Goal: Task Accomplishment & Management: Manage account settings

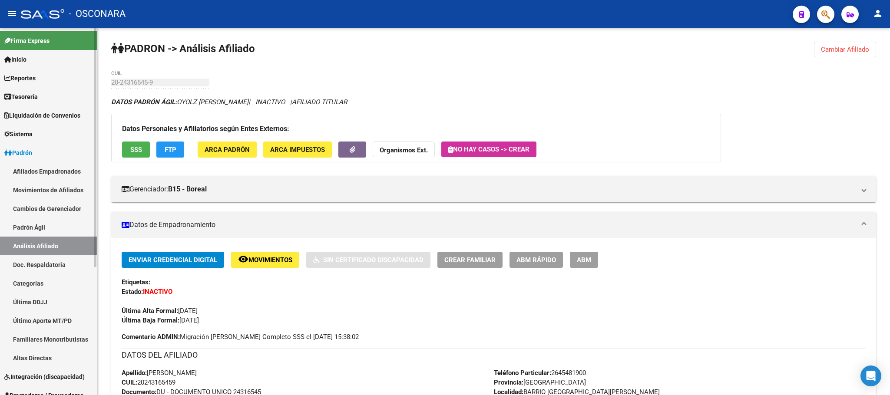
click at [33, 224] on link "Padrón Ágil" at bounding box center [48, 227] width 97 height 19
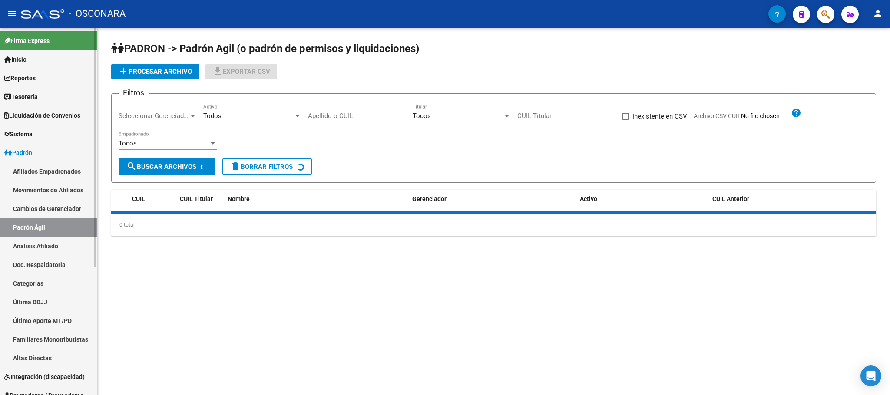
click at [36, 237] on link "Análisis Afiliado" at bounding box center [48, 246] width 97 height 19
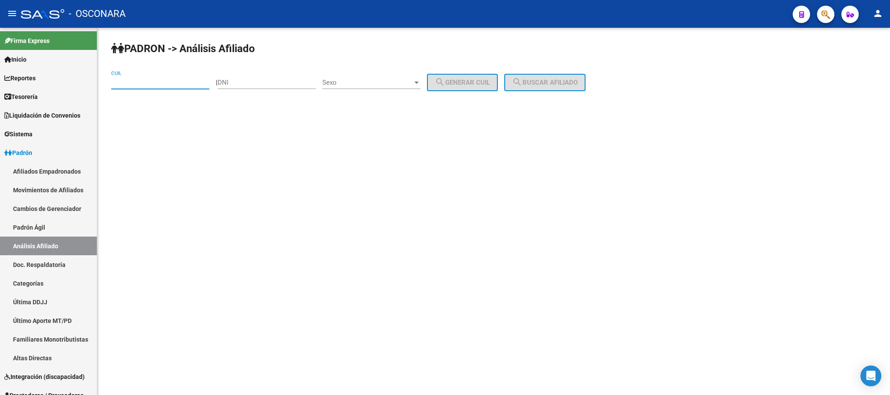
click at [132, 81] on input "CUIL" at bounding box center [160, 83] width 98 height 8
paste input "20-40561333-7"
type input "20-40561333-7"
click at [536, 81] on span "search Buscar afiliado" at bounding box center [545, 83] width 66 height 8
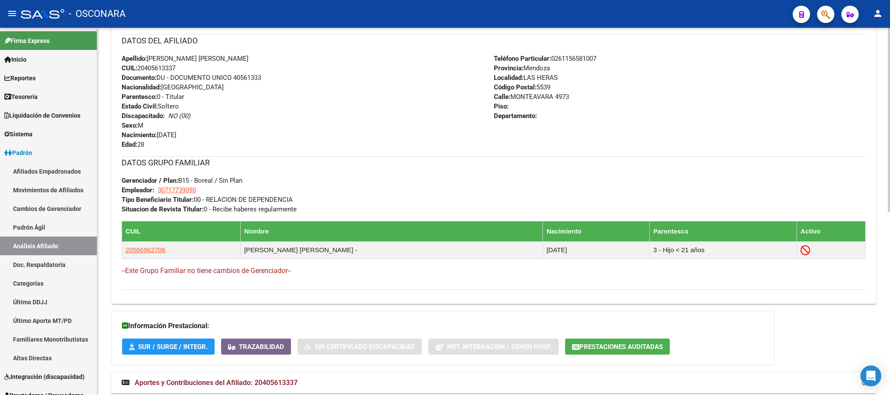
scroll to position [364, 0]
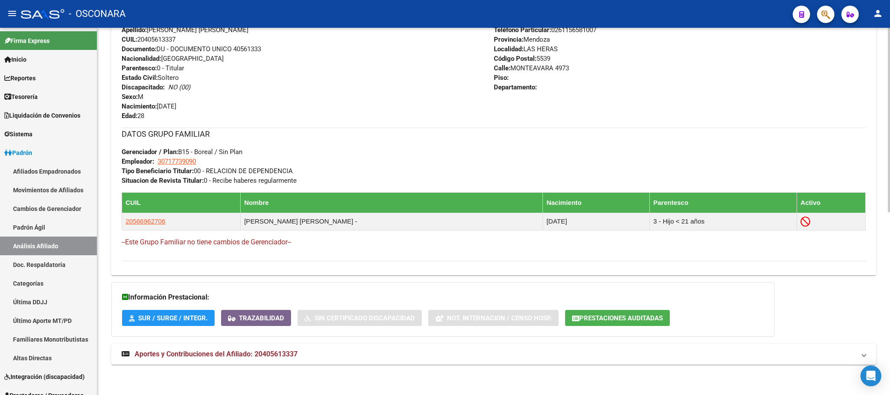
click at [275, 346] on mat-expansion-panel-header "Aportes y Contribuciones del Afiliado: 20405613337" at bounding box center [493, 354] width 765 height 21
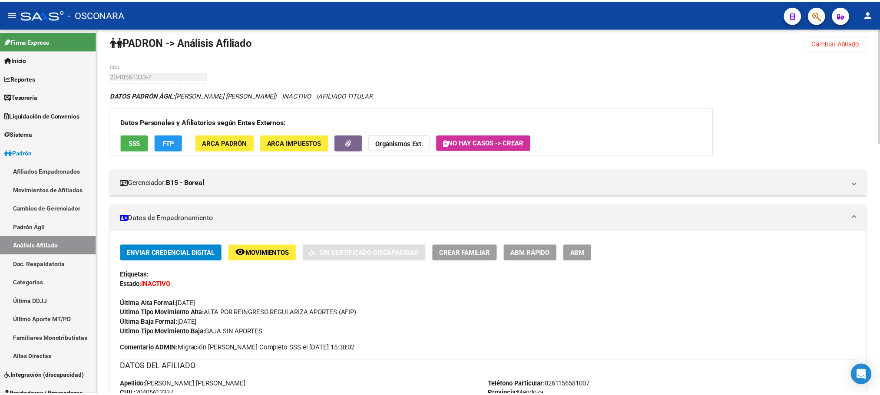
scroll to position [0, 0]
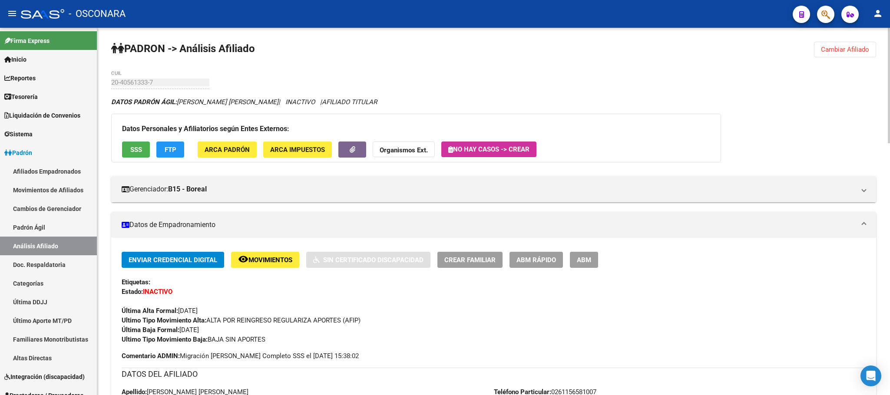
click at [138, 149] on span "SSS" at bounding box center [136, 150] width 12 height 8
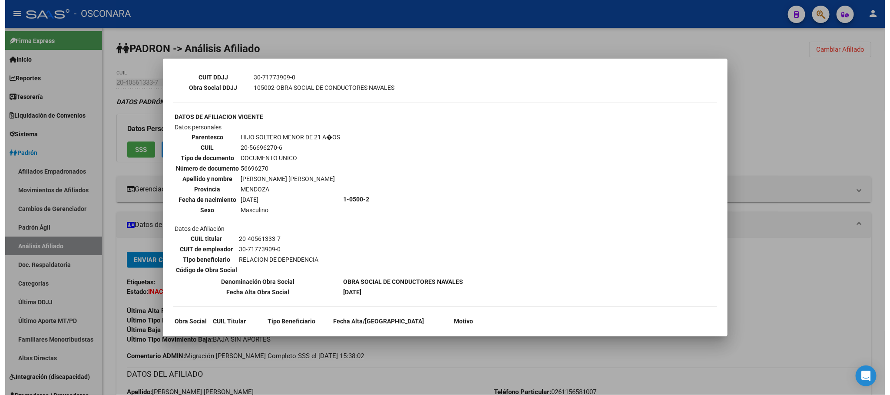
scroll to position [316, 0]
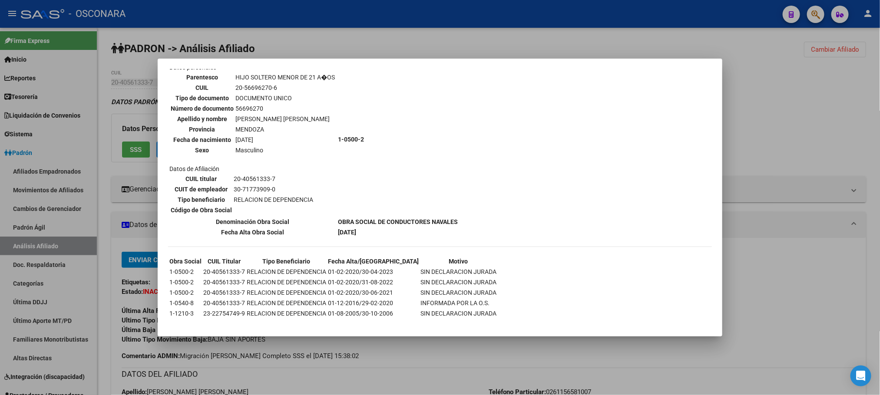
click at [413, 365] on div at bounding box center [440, 197] width 880 height 395
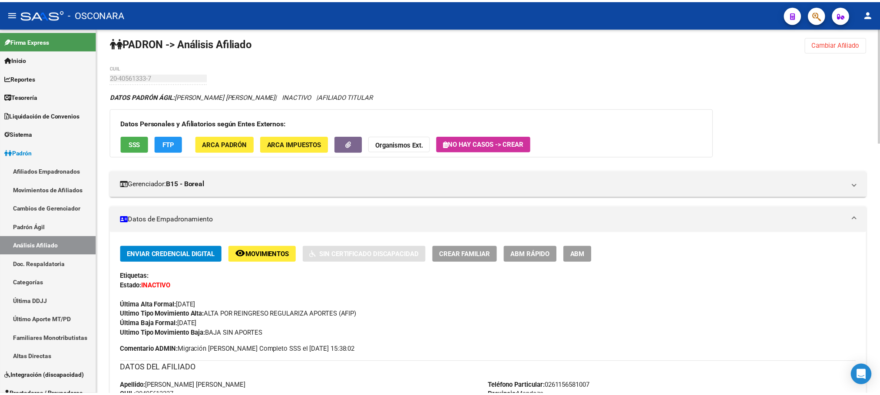
scroll to position [0, 0]
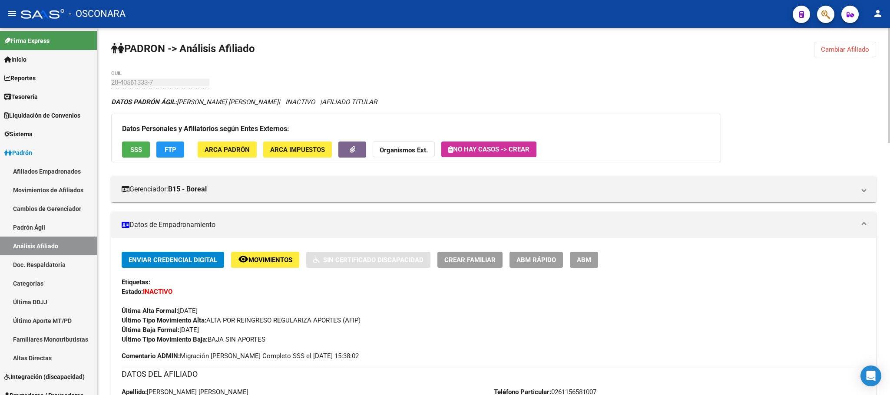
click at [545, 258] on span "ABM Rápido" at bounding box center [536, 260] width 40 height 8
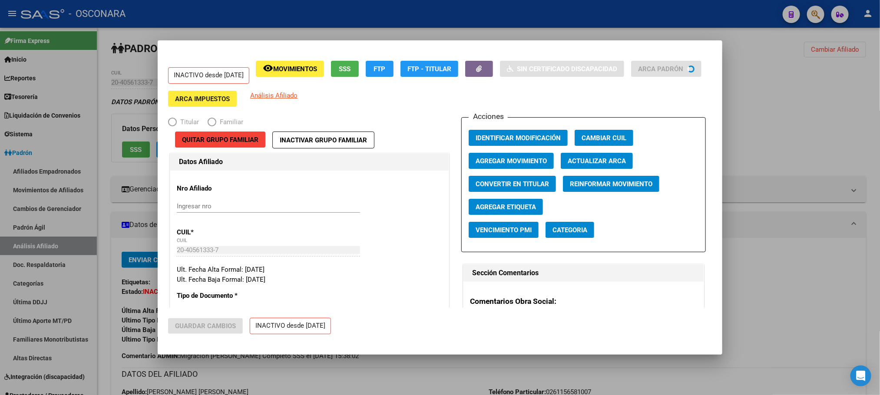
radio input "true"
type input "30-71773909-0"
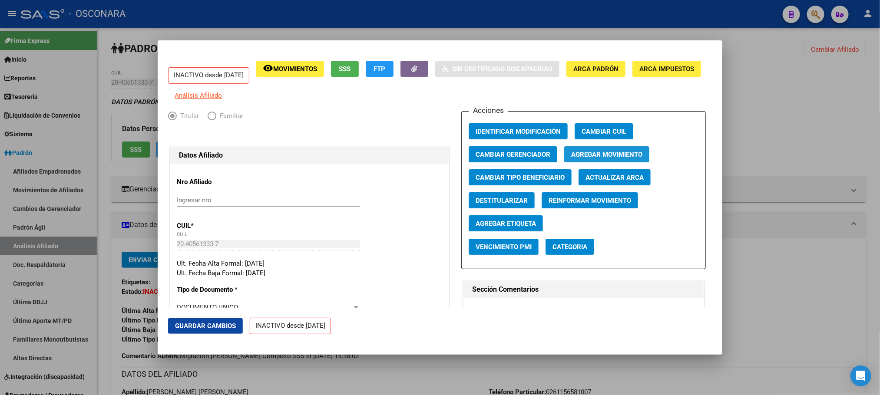
click at [588, 159] on span "Agregar Movimiento" at bounding box center [606, 155] width 71 height 8
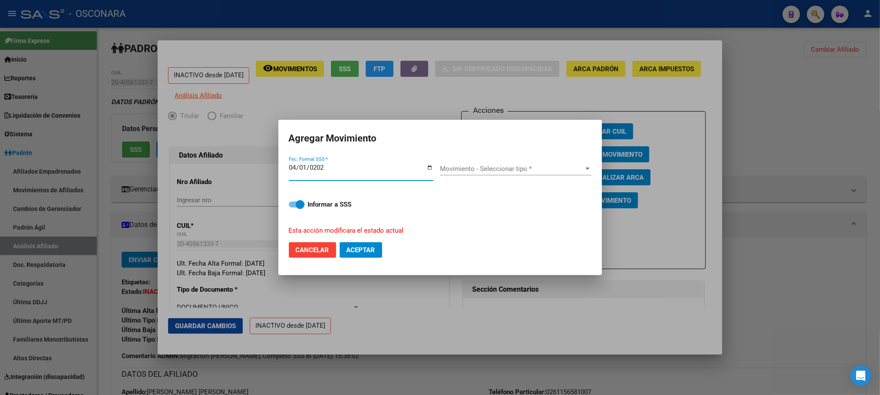
type input "[DATE]"
click at [584, 171] on div at bounding box center [588, 169] width 8 height 7
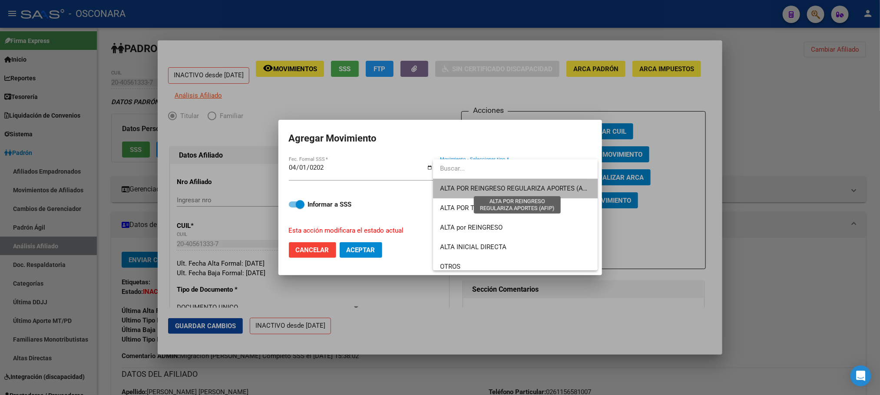
click at [553, 187] on span "ALTA POR REINGRESO REGULARIZA APORTES (AFIP)" at bounding box center [517, 189] width 154 height 8
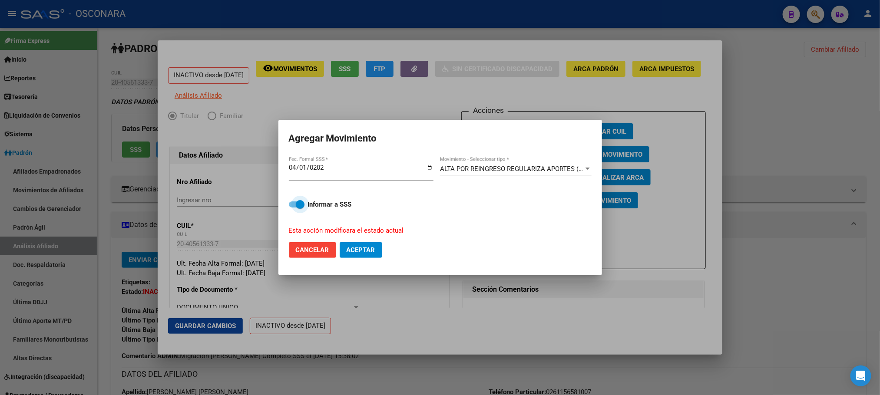
click at [292, 205] on span at bounding box center [297, 205] width 16 height 6
click at [293, 208] on input "Informar a SSS" at bounding box center [293, 208] width 0 height 0
checkbox input "false"
click at [352, 251] on span "Aceptar" at bounding box center [361, 250] width 29 height 8
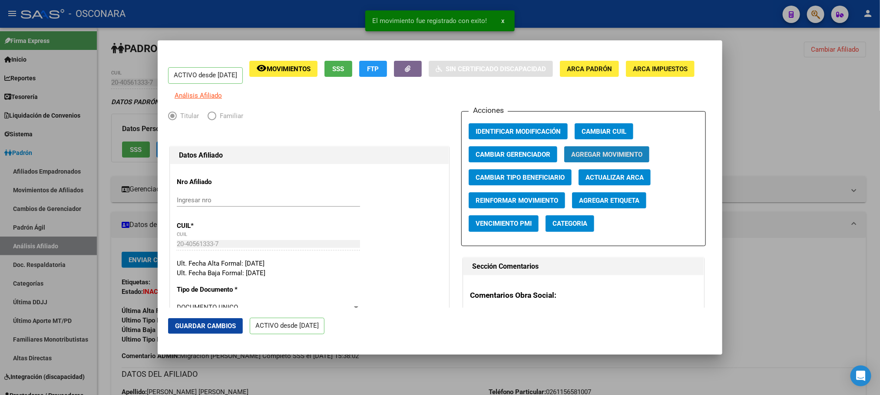
click at [583, 159] on span "Agregar Movimiento" at bounding box center [606, 155] width 71 height 8
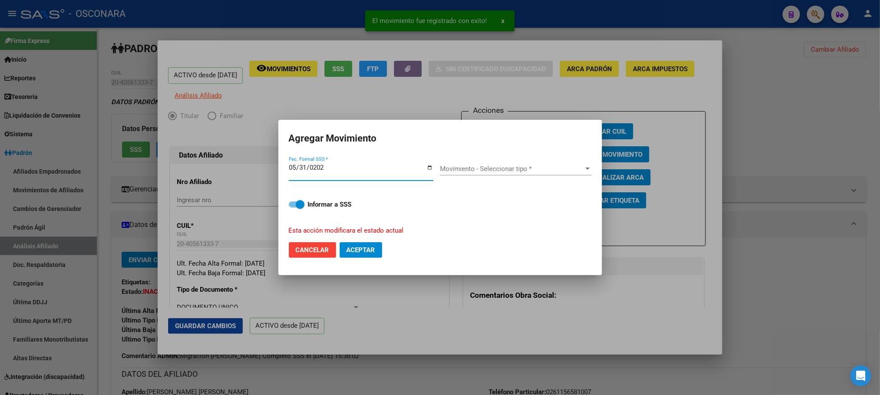
type input "[DATE]"
click at [579, 170] on span "Movimiento - Seleccionar tipo *" at bounding box center [512, 169] width 144 height 8
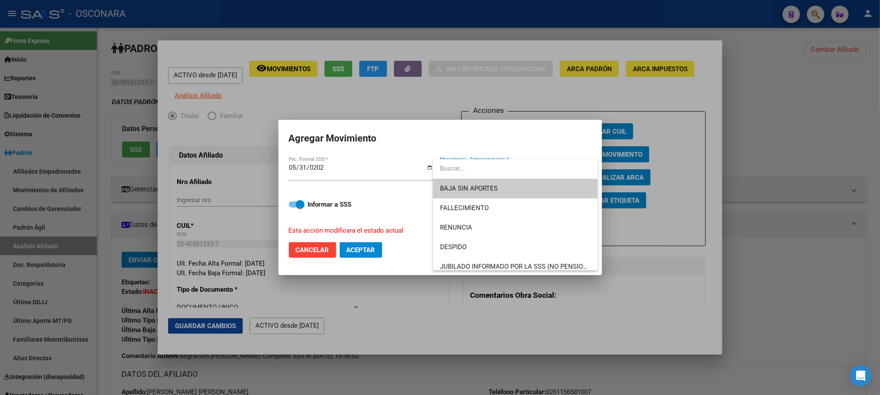
click at [503, 192] on span "BAJA SIN APORTES" at bounding box center [515, 189] width 151 height 20
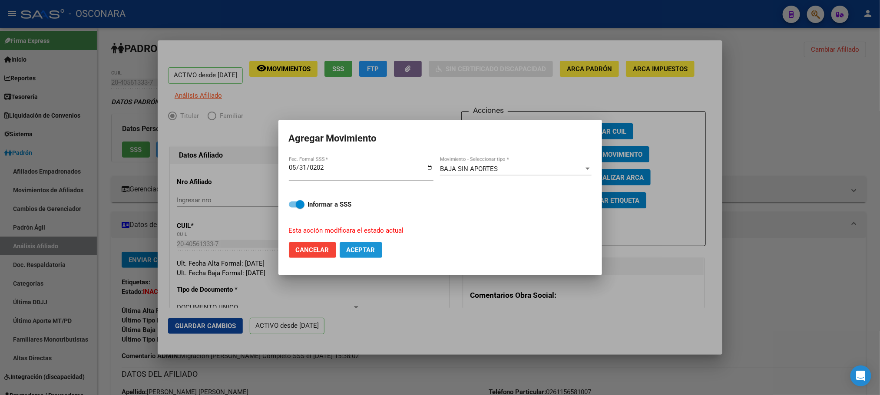
click at [366, 253] on span "Aceptar" at bounding box center [361, 250] width 29 height 8
checkbox input "false"
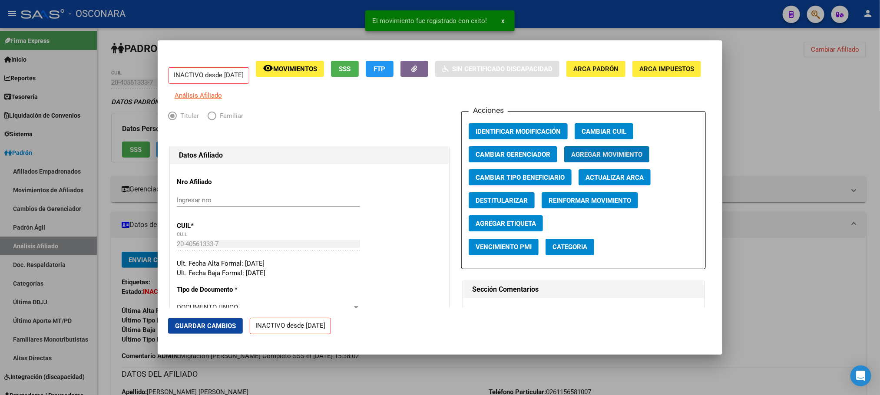
click at [216, 327] on span "Guardar Cambios" at bounding box center [205, 326] width 61 height 8
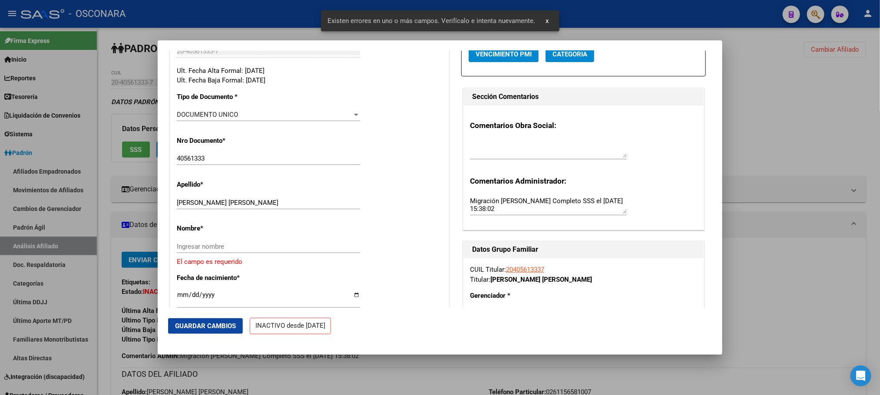
scroll to position [195, 0]
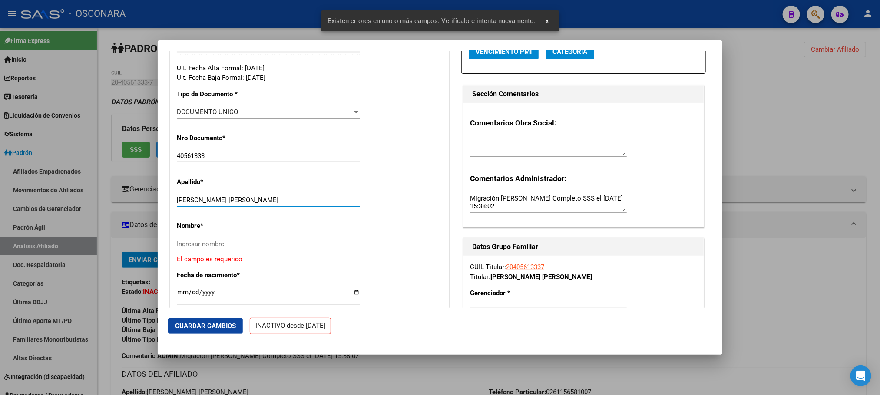
click at [213, 204] on input "[PERSON_NAME] [PERSON_NAME]" at bounding box center [268, 200] width 183 height 8
drag, startPoint x: 195, startPoint y: 205, endPoint x: 281, endPoint y: 205, distance: 86.9
click at [281, 204] on input "[PERSON_NAME] [PERSON_NAME]" at bounding box center [268, 200] width 183 height 8
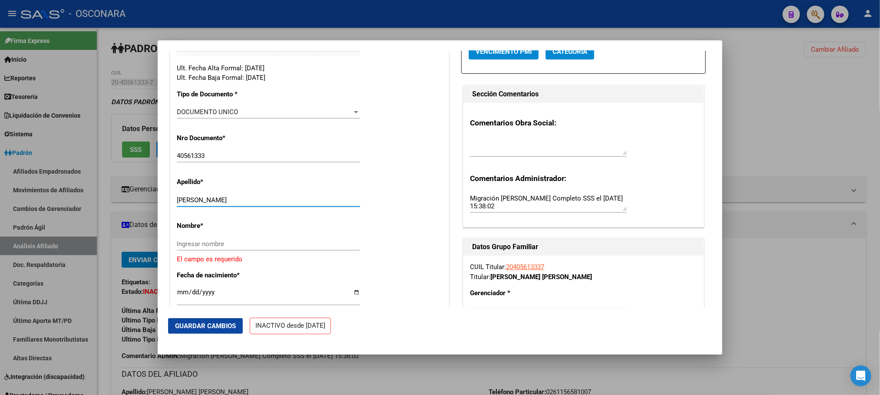
type input "[PERSON_NAME]"
drag, startPoint x: 248, startPoint y: 248, endPoint x: 218, endPoint y: 255, distance: 31.1
drag, startPoint x: 218, startPoint y: 255, endPoint x: 203, endPoint y: 248, distance: 15.7
click at [203, 248] on input "Ingresar nombre" at bounding box center [268, 244] width 183 height 8
paste input "[PERSON_NAME]"
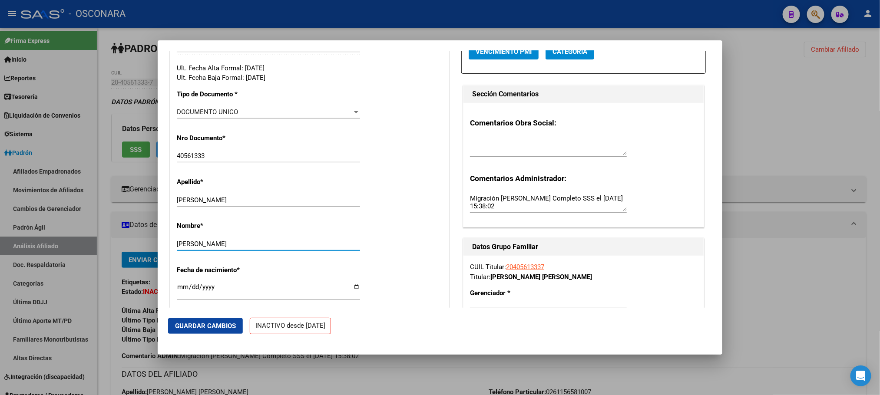
type input "[PERSON_NAME]"
click at [225, 326] on span "Guardar Cambios" at bounding box center [205, 326] width 61 height 8
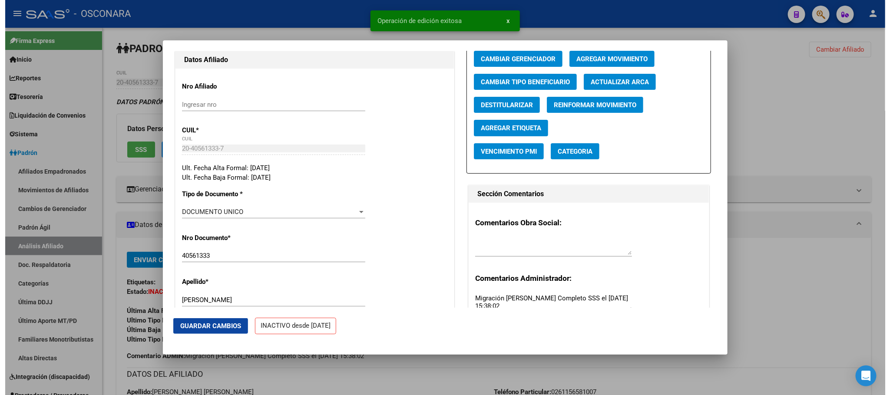
scroll to position [0, 0]
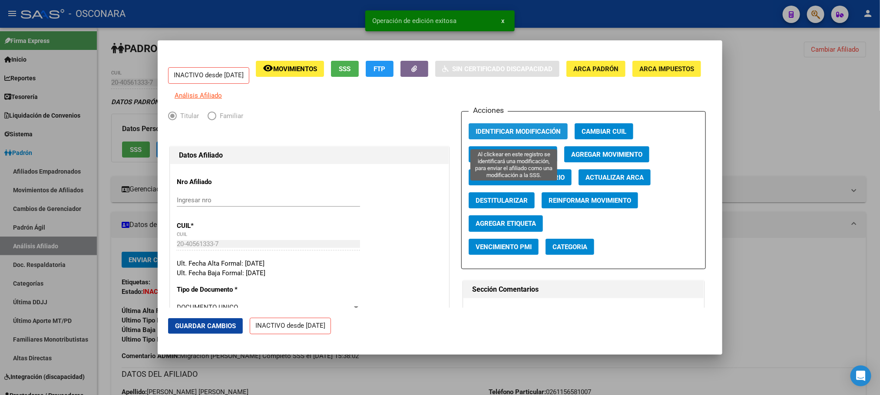
click at [519, 136] on span "Identificar Modificación" at bounding box center [518, 132] width 85 height 8
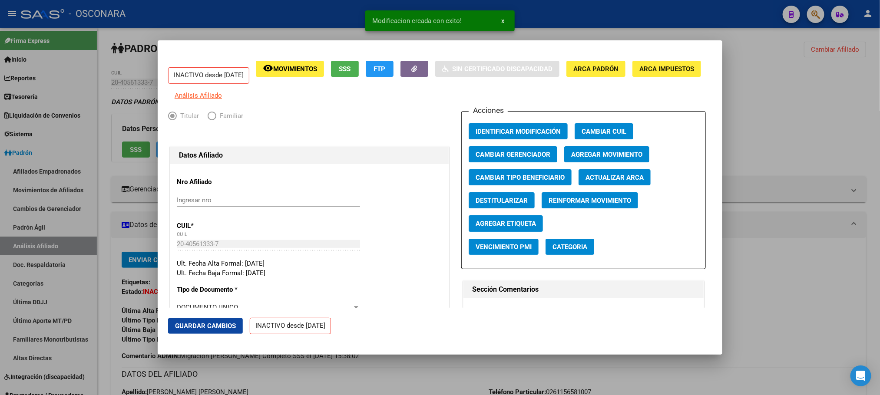
click at [791, 92] on div at bounding box center [440, 197] width 880 height 395
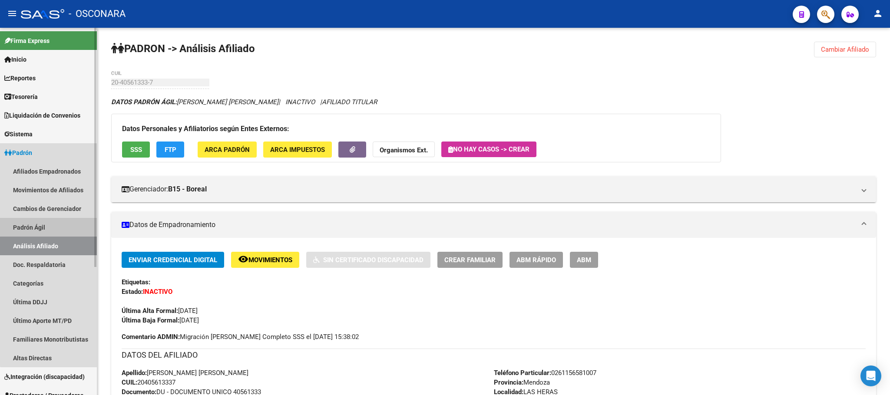
click at [55, 219] on link "Padrón Ágil" at bounding box center [48, 227] width 97 height 19
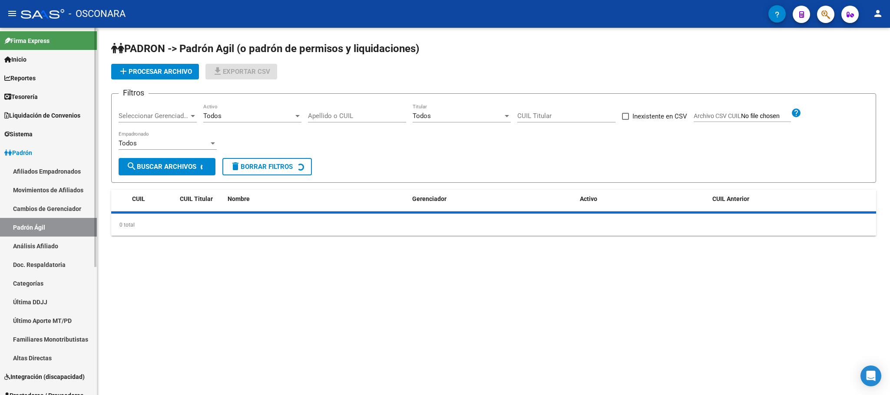
click at [53, 249] on link "Análisis Afiliado" at bounding box center [48, 246] width 97 height 19
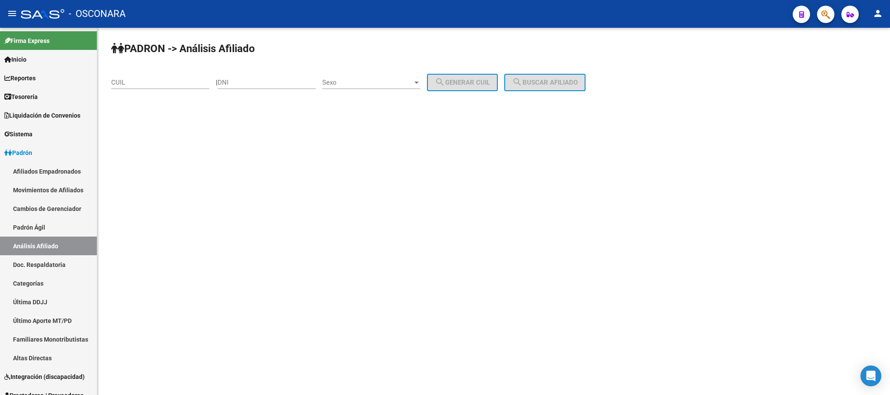
click at [158, 84] on input "CUIL" at bounding box center [160, 83] width 98 height 8
paste input "20-40889568-6"
type input "20-40889568-6"
click at [540, 83] on span "search Buscar afiliado" at bounding box center [545, 83] width 66 height 8
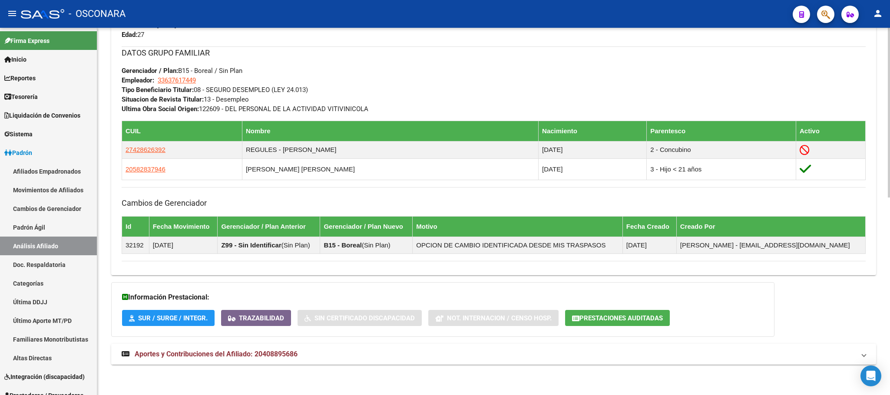
click at [292, 362] on mat-expansion-panel-header "Aportes y Contribuciones del Afiliado: 20408895686" at bounding box center [493, 354] width 765 height 21
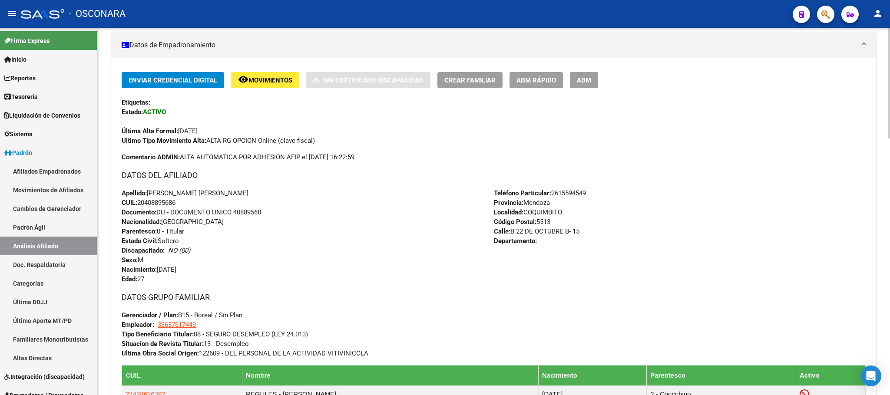
scroll to position [65, 0]
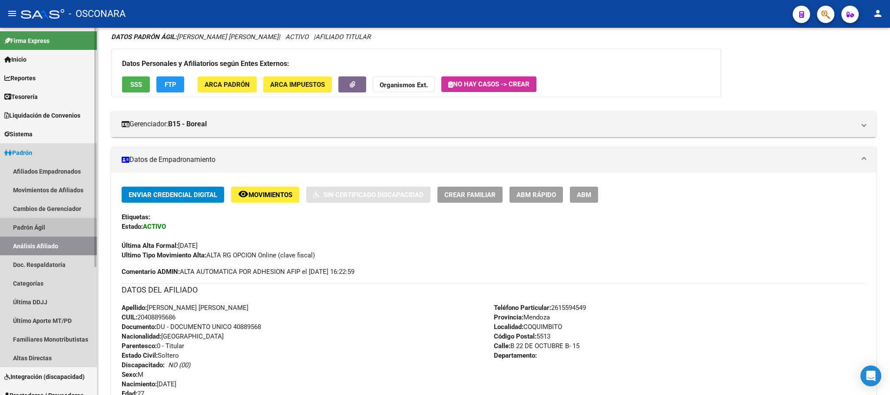
click at [4, 222] on link "Padrón Ágil" at bounding box center [48, 227] width 97 height 19
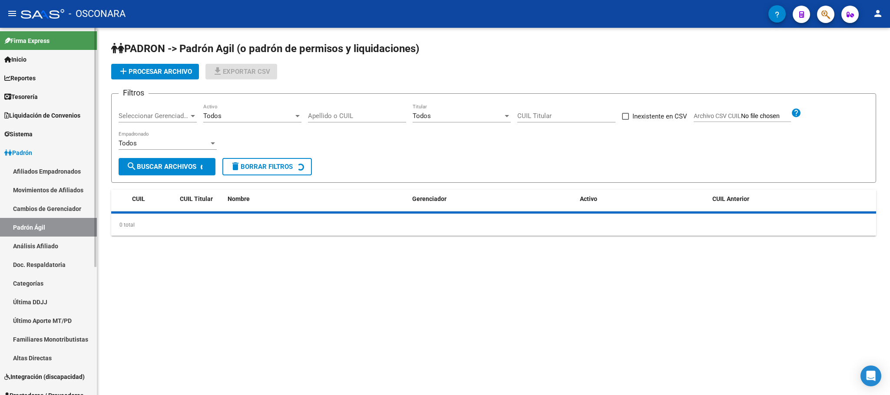
click at [21, 247] on link "Análisis Afiliado" at bounding box center [48, 246] width 97 height 19
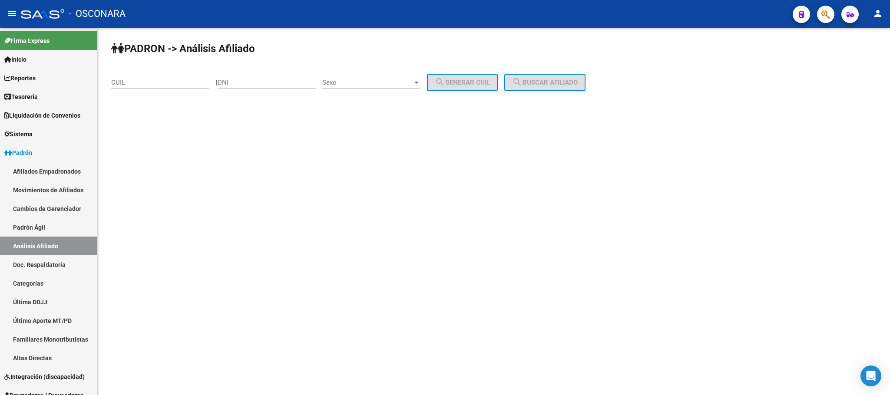
click at [139, 76] on div "CUIL" at bounding box center [160, 79] width 98 height 19
paste input "27-41752293-0"
type input "27-41752293-0"
drag, startPoint x: 176, startPoint y: 81, endPoint x: 84, endPoint y: 78, distance: 92.6
click at [84, 78] on mat-sidenav-container "Firma Express Inicio Calendario SSS Instructivos Contacto OS Reportes Tablero d…" at bounding box center [445, 211] width 890 height 367
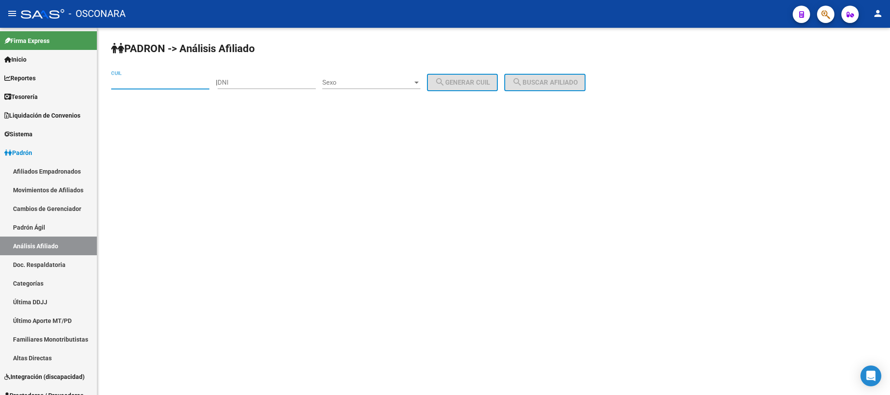
click at [251, 84] on input "DNI" at bounding box center [267, 83] width 98 height 8
paste input "41752293"
type input "41752293"
click at [413, 83] on span "Sexo" at bounding box center [367, 83] width 90 height 8
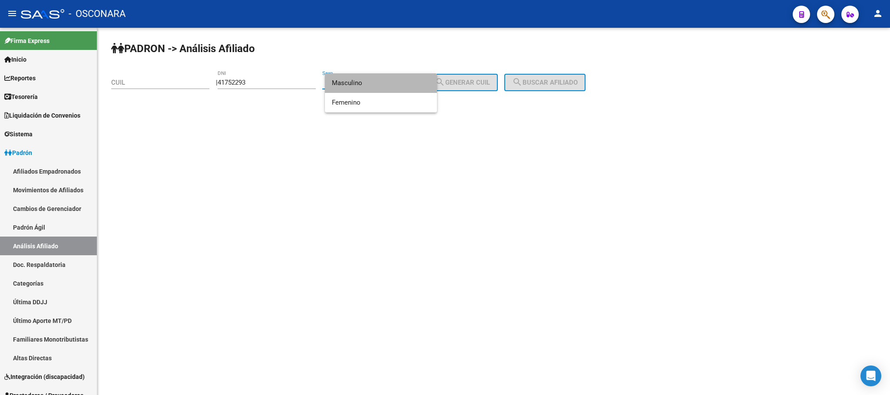
click at [391, 86] on span "Masculino" at bounding box center [381, 83] width 98 height 20
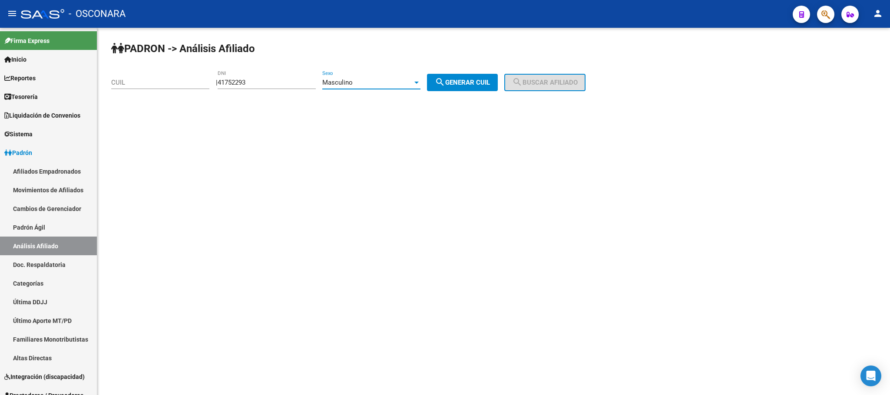
click at [445, 79] on mat-icon "search" at bounding box center [440, 82] width 10 height 10
type input "20-41752293-0"
click at [541, 79] on span "search Buscar afiliado" at bounding box center [545, 83] width 66 height 8
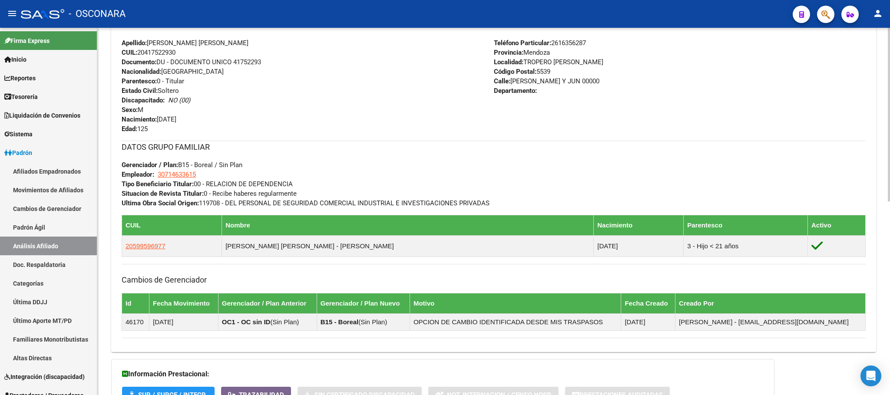
scroll to position [409, 0]
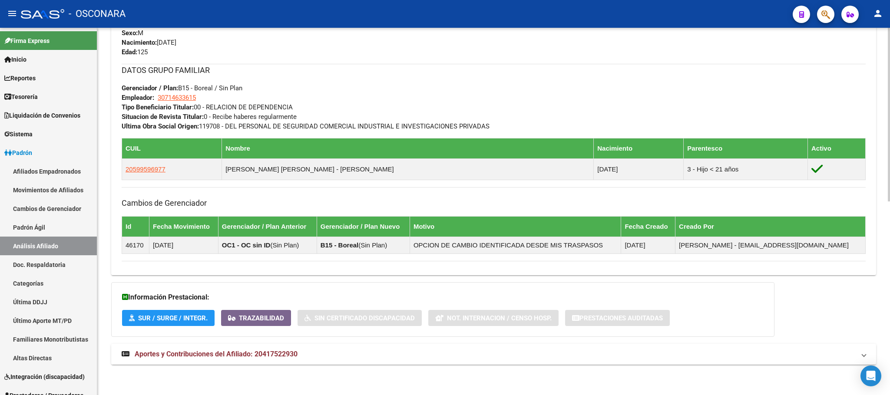
click at [242, 356] on span "Aportes y Contribuciones del Afiliado: 20417522930" at bounding box center [216, 354] width 163 height 8
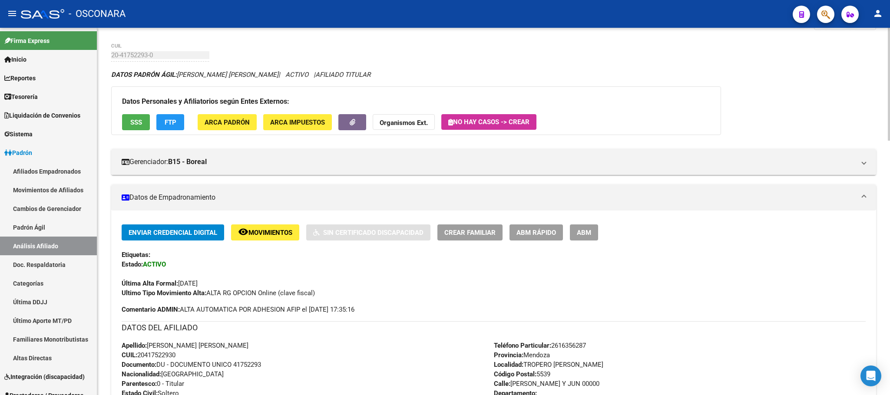
scroll to position [0, 0]
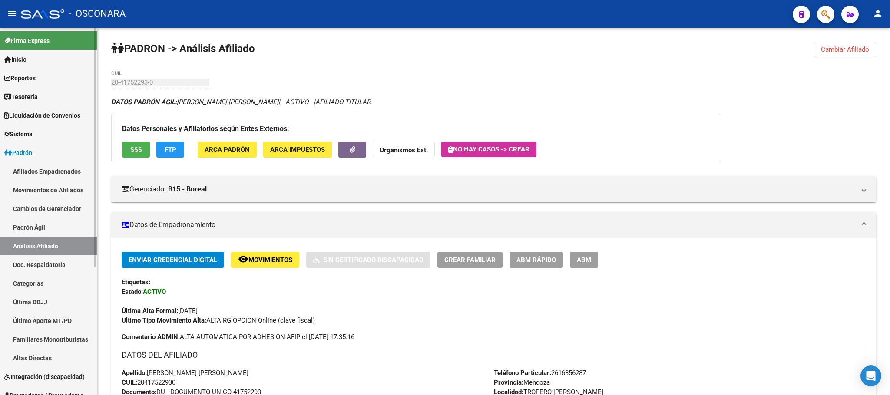
click at [42, 236] on link "Padrón Ágil" at bounding box center [48, 227] width 97 height 19
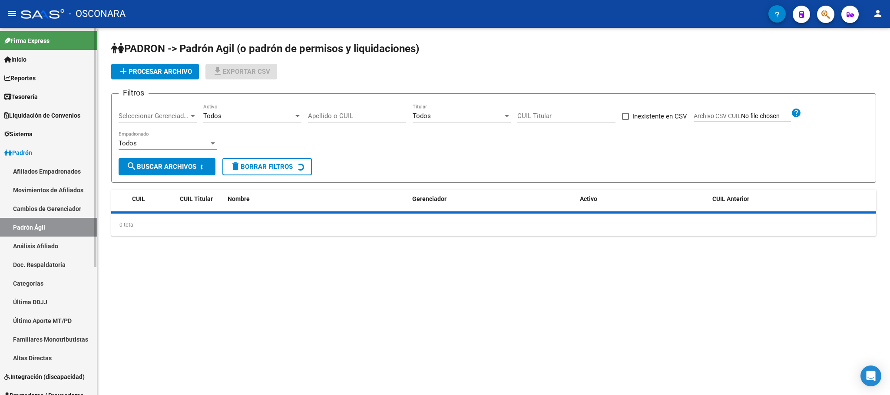
click at [42, 242] on link "Análisis Afiliado" at bounding box center [48, 246] width 97 height 19
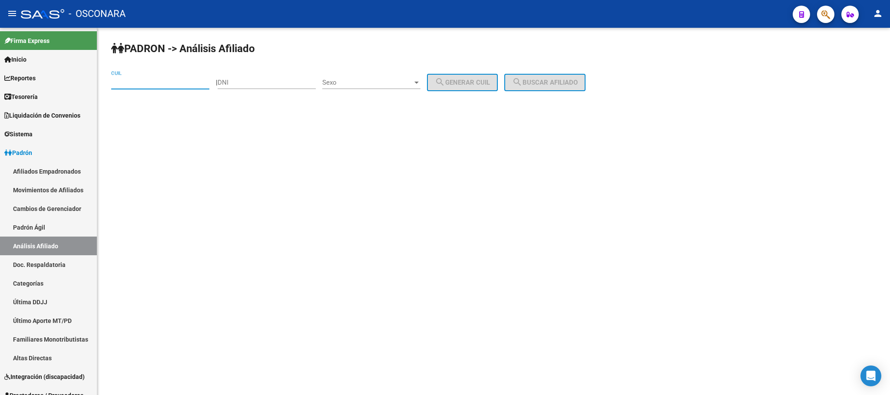
click at [159, 86] on input "CUIL" at bounding box center [160, 83] width 98 height 8
paste input "20-40889568-6"
type input "20-40889568-6"
click at [586, 79] on button "search Buscar afiliado" at bounding box center [544, 82] width 81 height 17
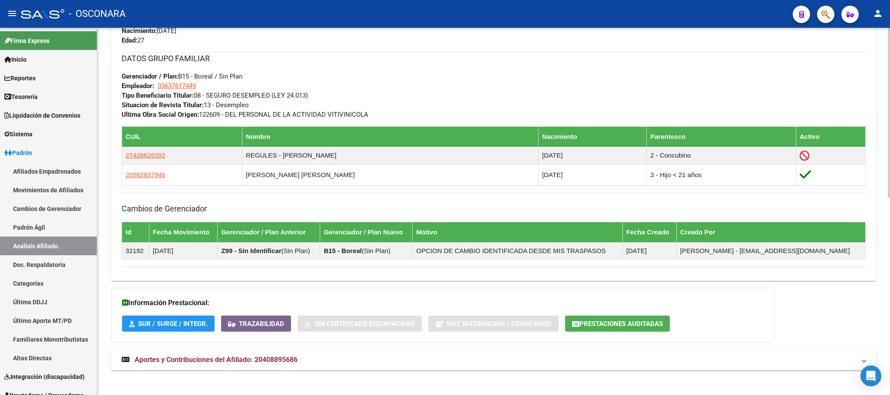
scroll to position [427, 0]
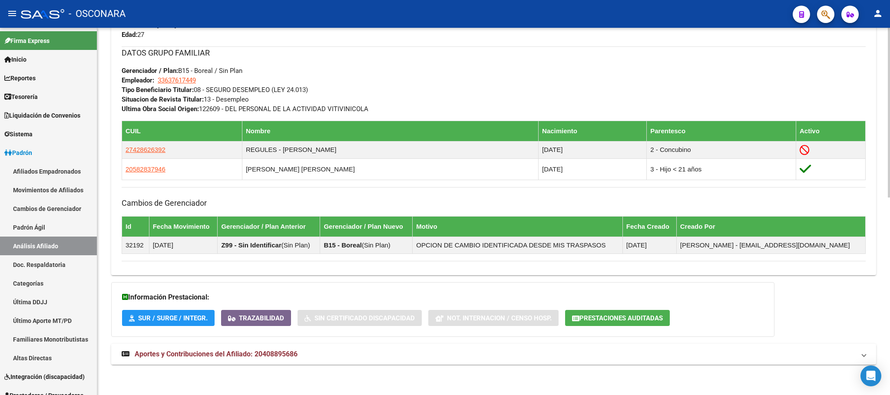
click at [260, 354] on span "Aportes y Contribuciones del Afiliado: 20408895686" at bounding box center [216, 354] width 163 height 8
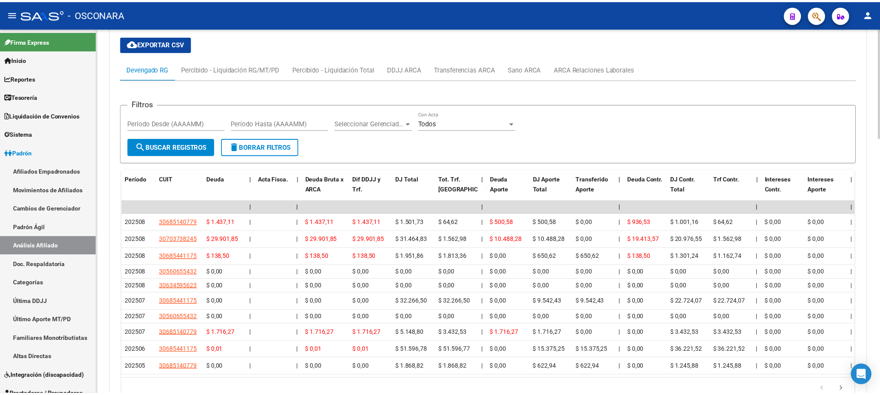
scroll to position [782, 0]
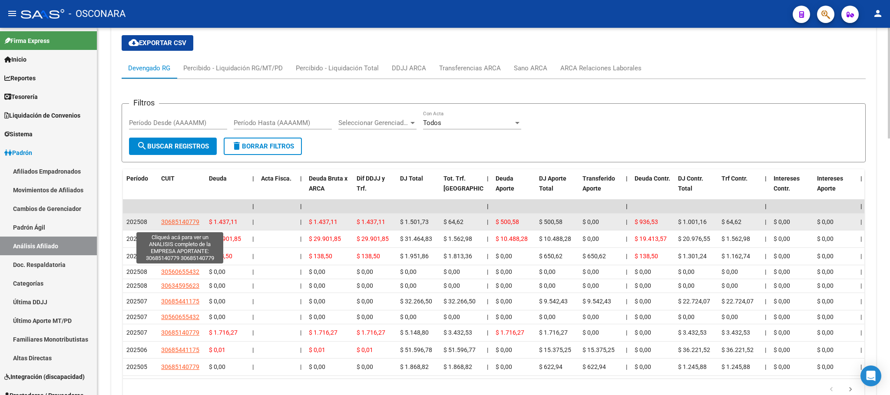
click at [189, 225] on span "30685140779" at bounding box center [180, 222] width 38 height 7
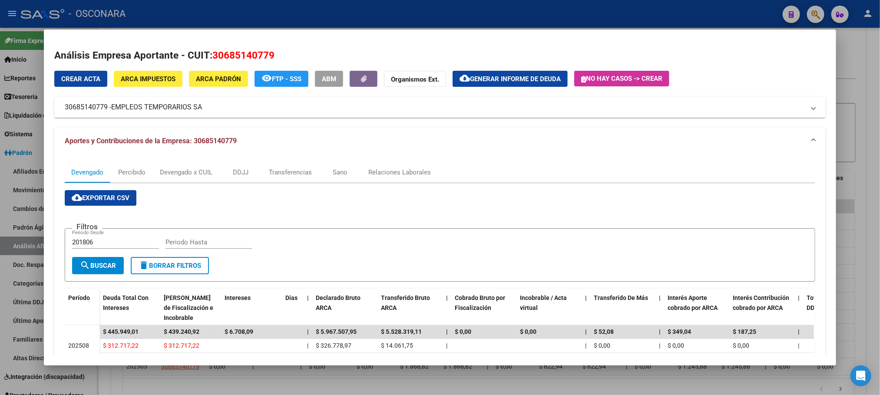
drag, startPoint x: 206, startPoint y: 106, endPoint x: 86, endPoint y: 105, distance: 119.9
click at [86, 105] on mat-panel-title "30685140779 - EMPLEOS TEMPORARIOS SA" at bounding box center [435, 107] width 740 height 10
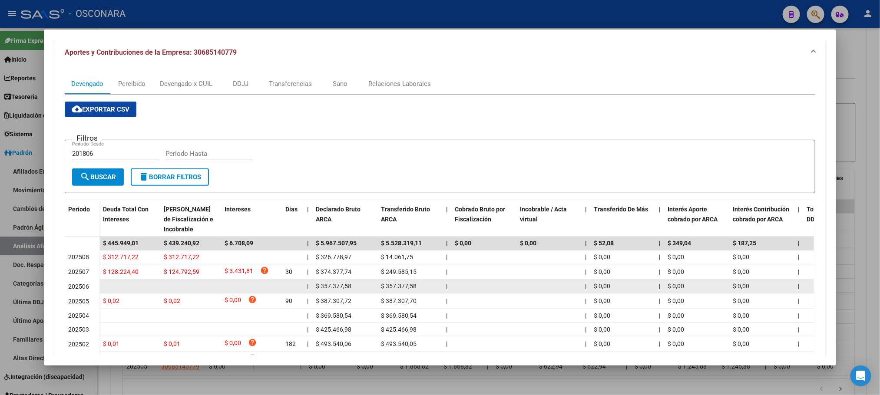
scroll to position [195, 0]
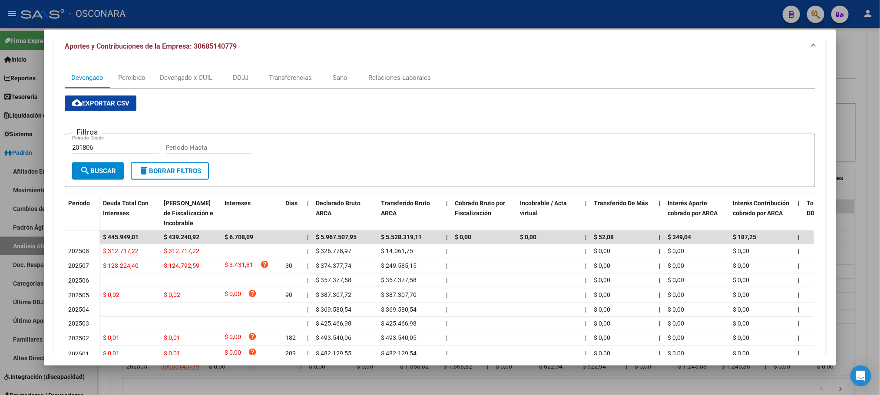
click at [879, 113] on div at bounding box center [440, 197] width 880 height 395
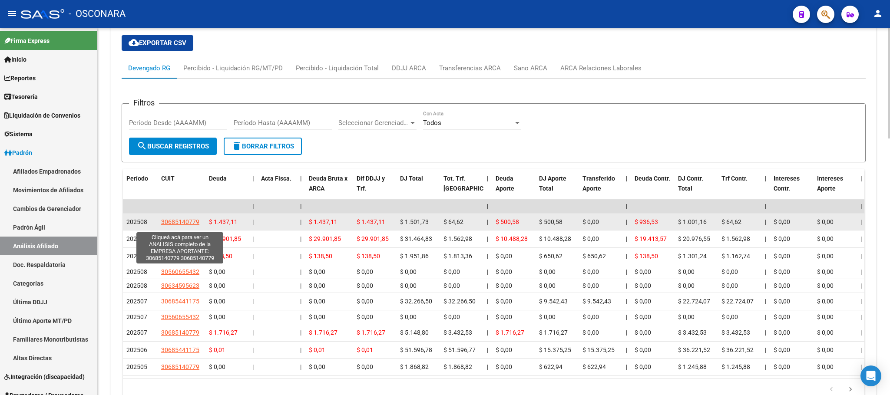
click at [188, 225] on span "30685140779" at bounding box center [180, 222] width 38 height 7
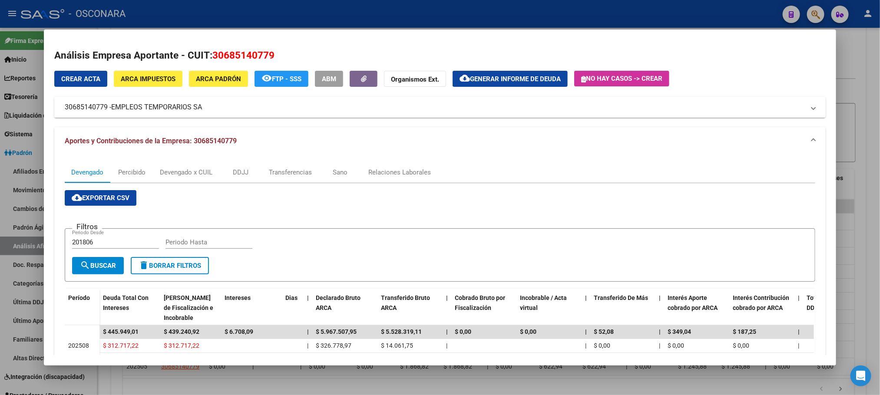
drag, startPoint x: 219, startPoint y: 107, endPoint x: 53, endPoint y: 99, distance: 166.6
click at [54, 99] on mat-expansion-panel-header "30685140779 - EMPLEOS TEMPORARIOS SA" at bounding box center [439, 107] width 771 height 21
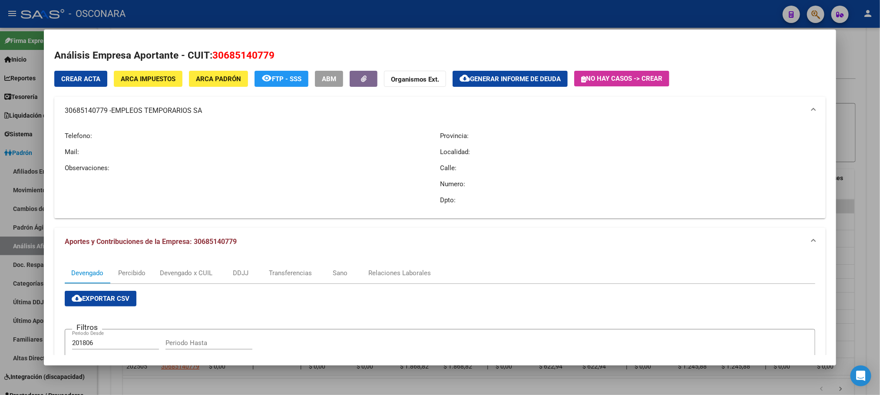
click at [169, 118] on mat-expansion-panel-header "30685140779 - EMPLEOS TEMPORARIOS SA" at bounding box center [439, 111] width 771 height 28
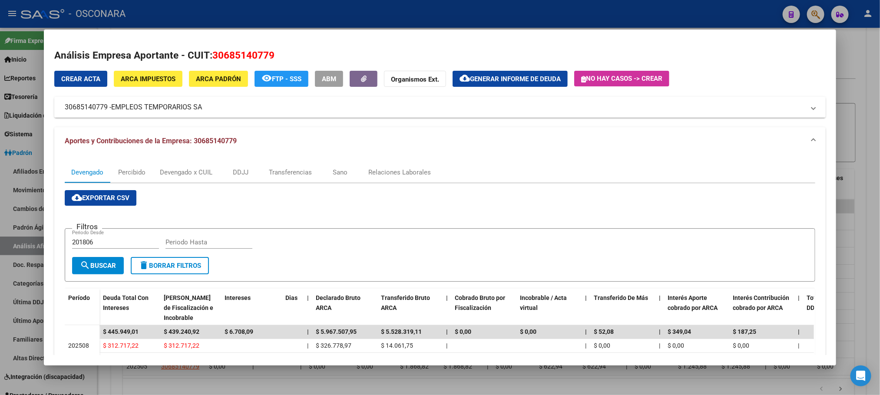
drag, startPoint x: 204, startPoint y: 106, endPoint x: 198, endPoint y: 108, distance: 6.1
click at [198, 108] on mat-panel-title "30685140779 - EMPLEOS TEMPORARIOS SA" at bounding box center [435, 107] width 740 height 10
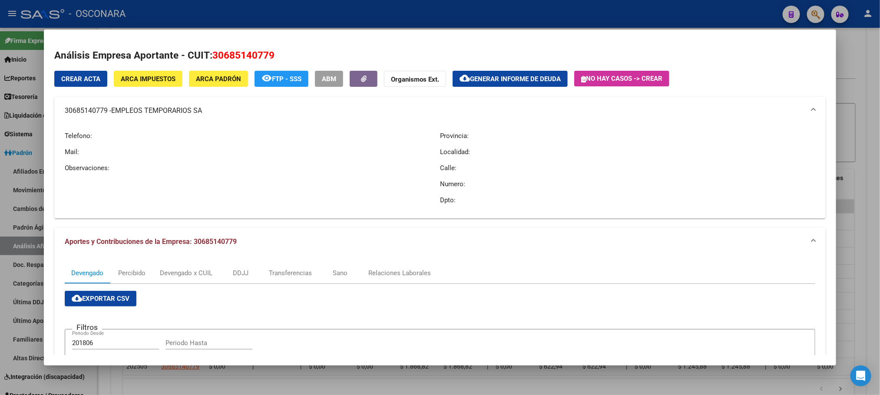
copy mat-panel-title "30685140779 - EMPLEOS TEMPORARIOS SA"
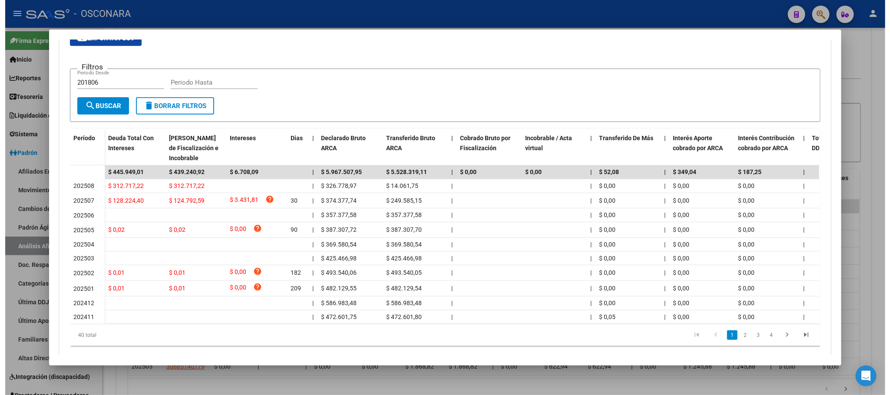
scroll to position [65, 0]
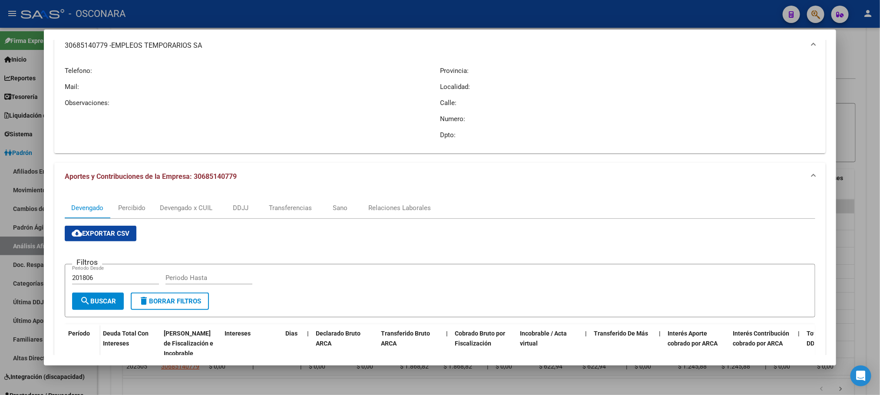
click at [871, 89] on div at bounding box center [440, 197] width 880 height 395
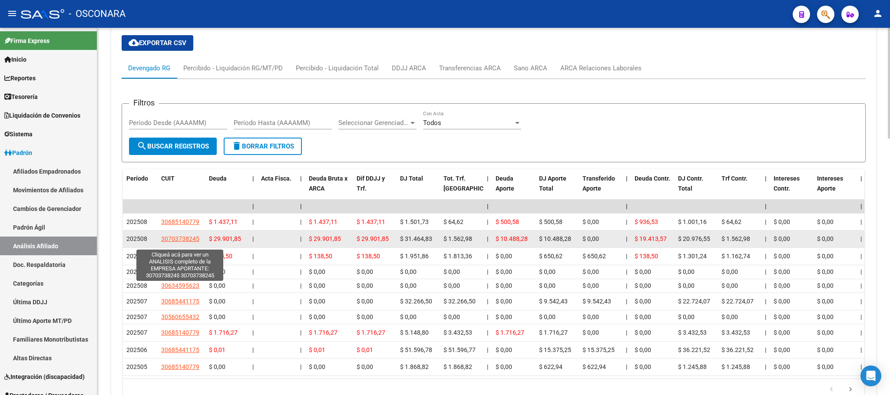
click at [197, 242] on span "30703738245" at bounding box center [180, 238] width 38 height 7
type textarea "30703738245"
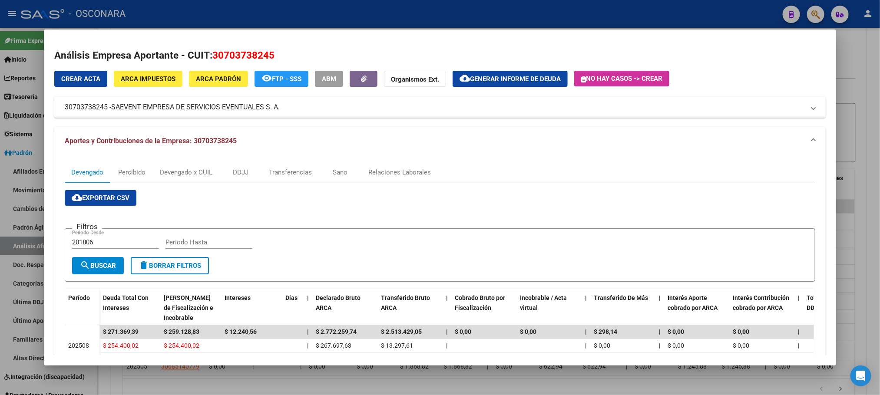
drag, startPoint x: 292, startPoint y: 107, endPoint x: 278, endPoint y: 108, distance: 14.4
click at [278, 108] on mat-panel-title "30703738245 - SAEVENT EMPRESA DE SERVICIOS EVENTUALES S. A." at bounding box center [435, 107] width 740 height 10
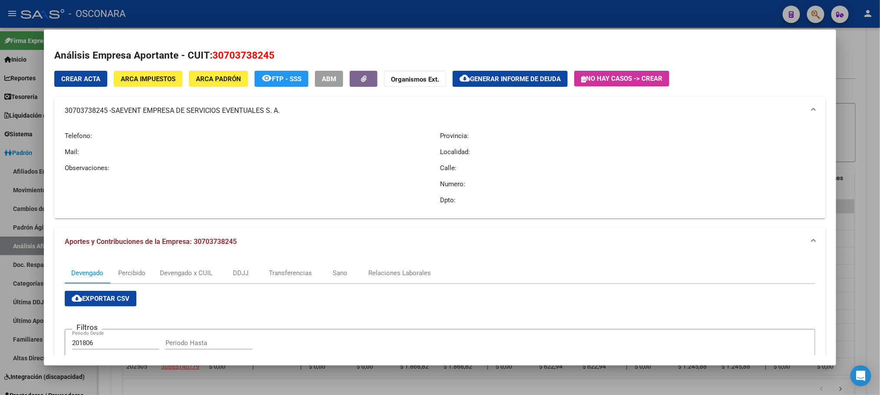
click at [113, 107] on span "SAEVENT EMPRESA DE SERVICIOS EVENTUALES S. A." at bounding box center [195, 111] width 169 height 10
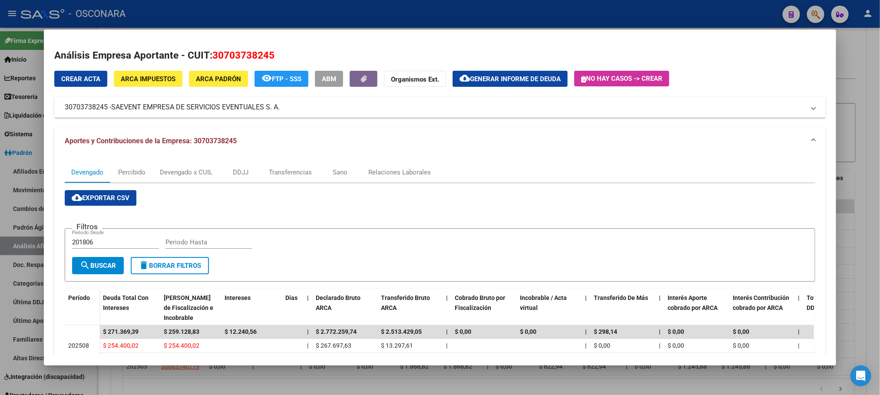
drag, startPoint x: 109, startPoint y: 110, endPoint x: 278, endPoint y: 109, distance: 168.1
click at [278, 109] on mat-panel-title "30703738245 - SAEVENT EMPRESA DE SERVICIOS EVENTUALES S. A." at bounding box center [435, 107] width 740 height 10
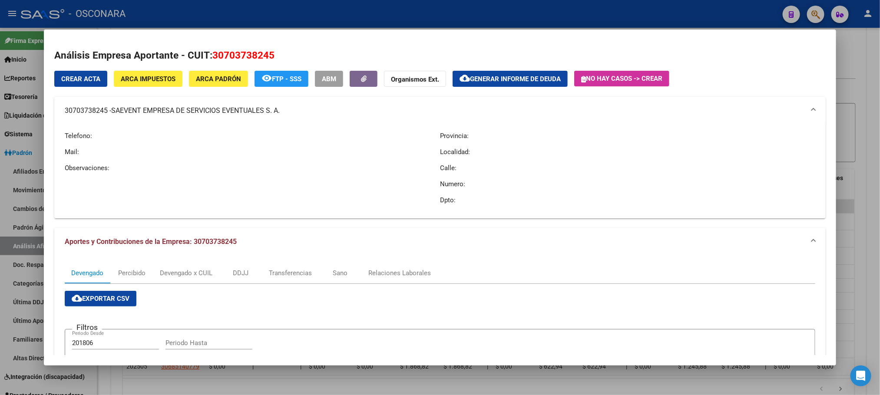
copy mat-panel-title "30703738245 -"
click at [287, 56] on h2 "Análisis Empresa Aportante - CUIT: 30703738245" at bounding box center [439, 55] width 771 height 15
drag, startPoint x: 287, startPoint y: 109, endPoint x: 274, endPoint y: 114, distance: 14.1
click at [274, 114] on mat-panel-title "30703738245 - SAEVENT EMPRESA DE SERVICIOS EVENTUALES S. A." at bounding box center [435, 111] width 740 height 10
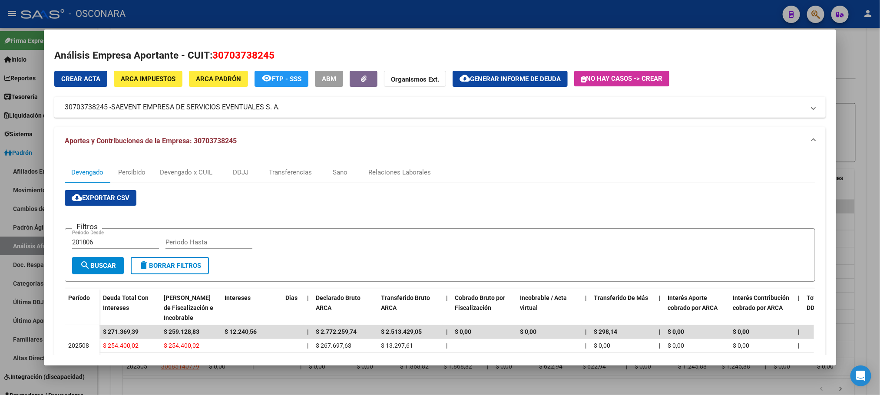
copy mat-panel-title "30703738245 - SAEVENT EMPRESA DE SERVICIOS EVENTUALES S. A"
click at [871, 132] on div at bounding box center [440, 197] width 880 height 395
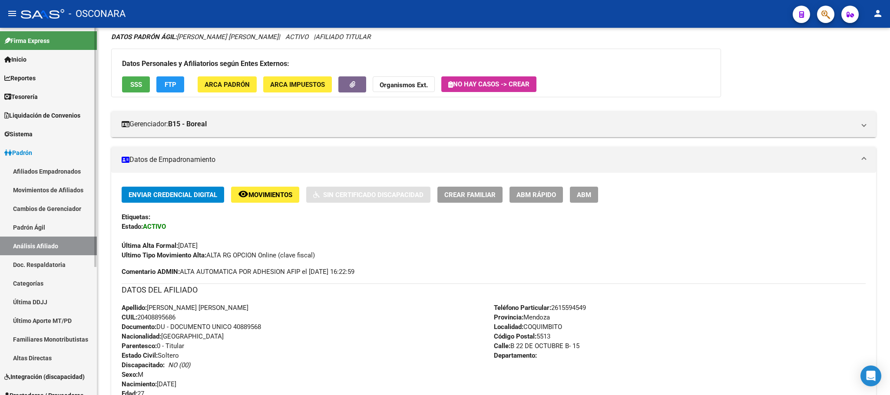
click at [50, 231] on link "Padrón Ágil" at bounding box center [48, 227] width 97 height 19
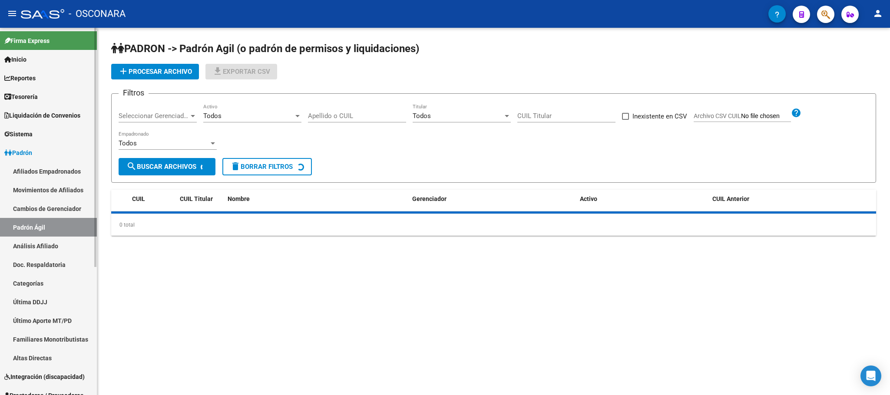
click at [50, 249] on link "Análisis Afiliado" at bounding box center [48, 246] width 97 height 19
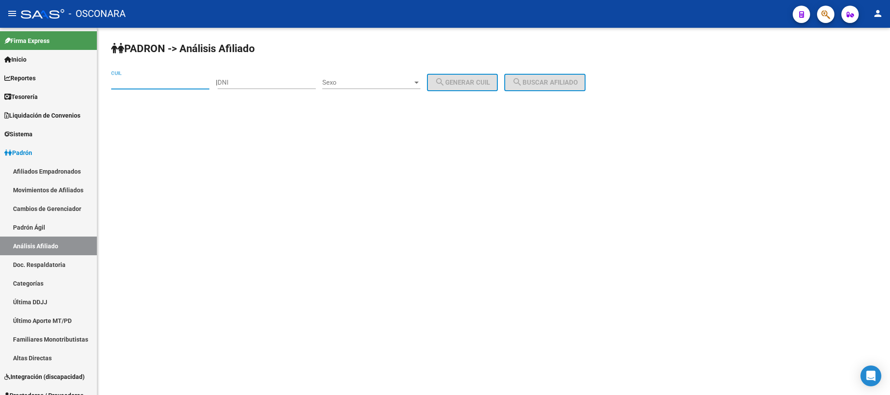
click at [167, 84] on input "CUIL" at bounding box center [160, 83] width 98 height 8
paste input "20-40561333-7"
type input "20-40561333-7"
click at [540, 83] on span "search Buscar afiliado" at bounding box center [545, 83] width 66 height 8
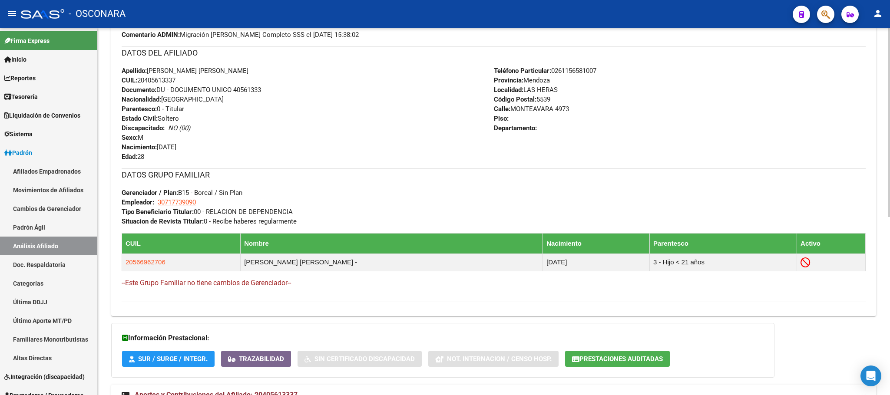
scroll to position [344, 0]
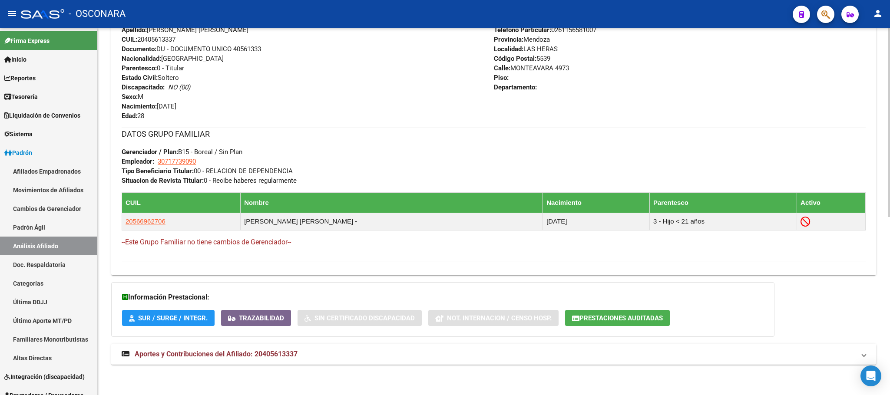
click at [242, 356] on span "Aportes y Contribuciones del Afiliado: 20405613337" at bounding box center [216, 354] width 163 height 8
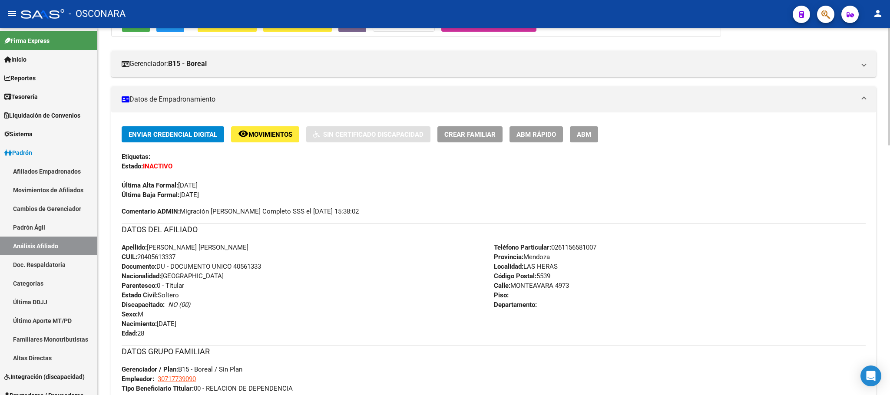
scroll to position [0, 0]
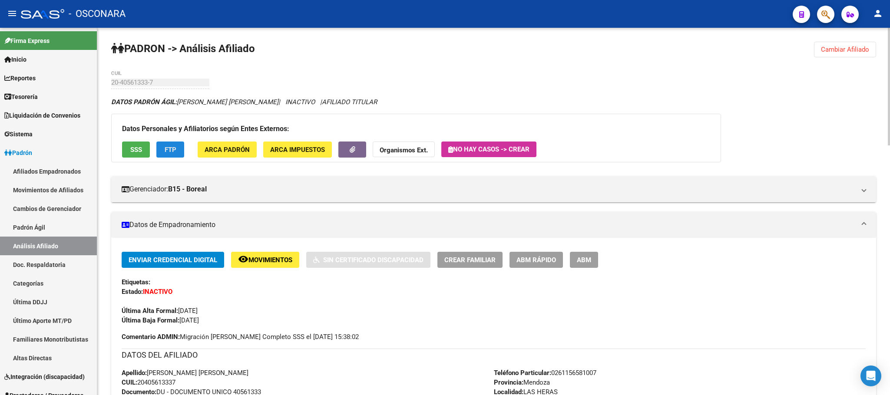
click at [166, 152] on span "FTP" at bounding box center [171, 150] width 12 height 8
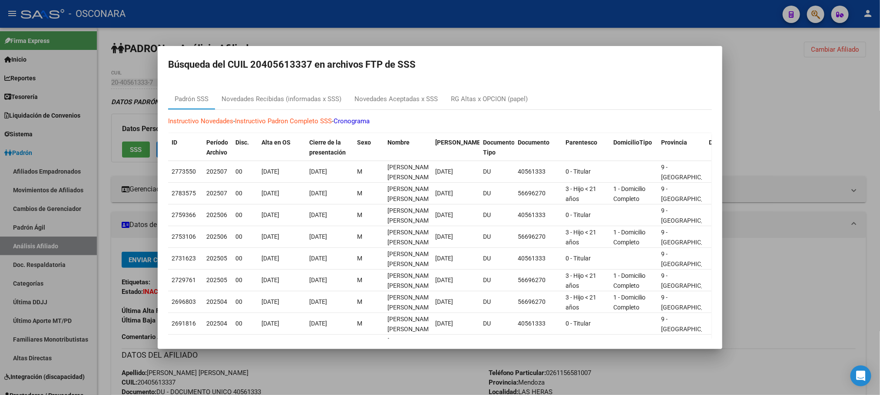
click at [769, 106] on div at bounding box center [440, 197] width 880 height 395
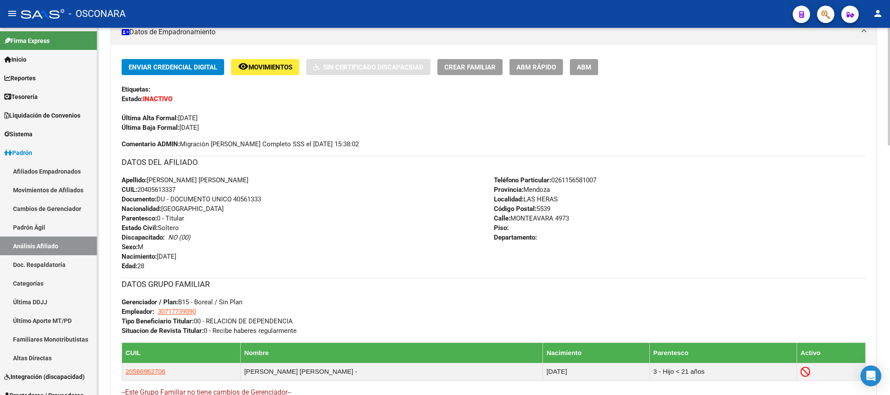
scroll to position [195, 0]
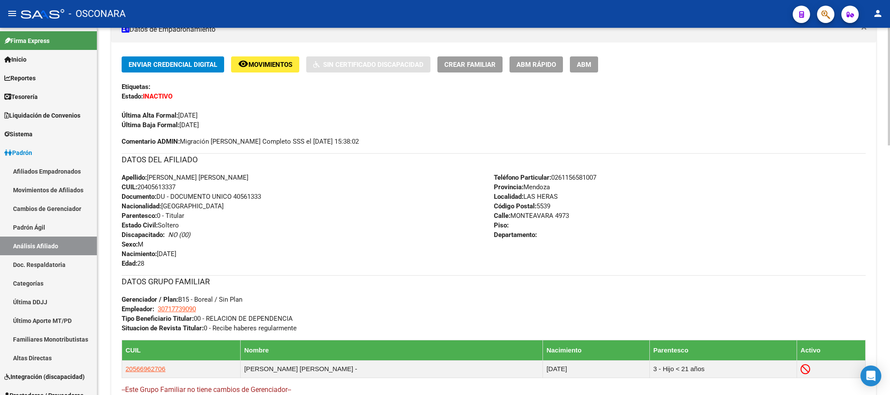
click at [255, 173] on div "Apellido: [PERSON_NAME] [PERSON_NAME] CUIL: 20405613337 Documento: DU - DOCUMEN…" at bounding box center [308, 221] width 372 height 96
drag, startPoint x: 255, startPoint y: 177, endPoint x: 149, endPoint y: 178, distance: 105.6
click at [149, 178] on div "Apellido: [PERSON_NAME] [PERSON_NAME] CUIL: 20405613337 Documento: DU - DOCUMEN…" at bounding box center [308, 221] width 372 height 96
copy span "[PERSON_NAME] [PERSON_NAME]"
drag, startPoint x: 183, startPoint y: 188, endPoint x: 139, endPoint y: 187, distance: 43.4
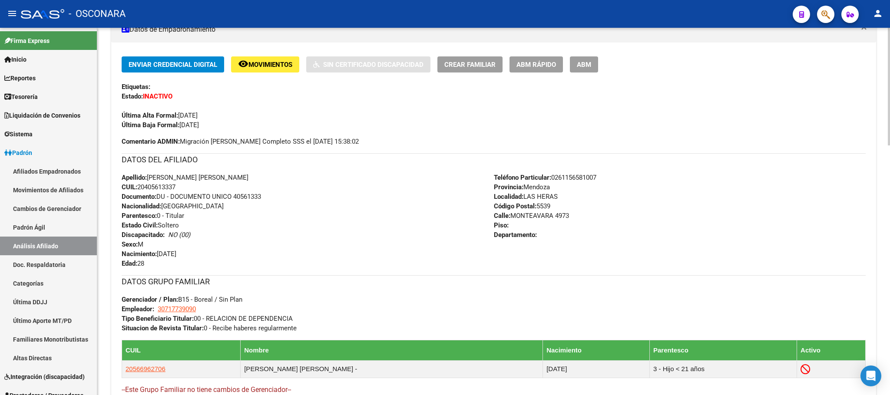
click at [139, 187] on div "Apellido: [PERSON_NAME] [PERSON_NAME] CUIL: 20405613337 Documento: DU - DOCUMEN…" at bounding box center [308, 221] width 372 height 96
copy span "20405613337"
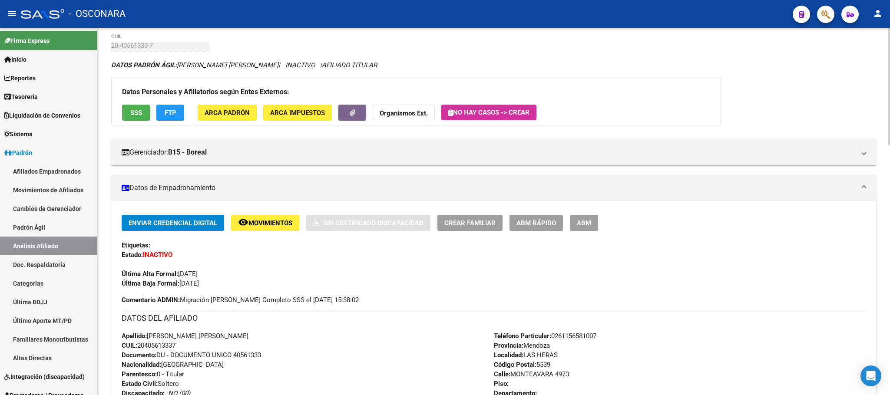
scroll to position [0, 0]
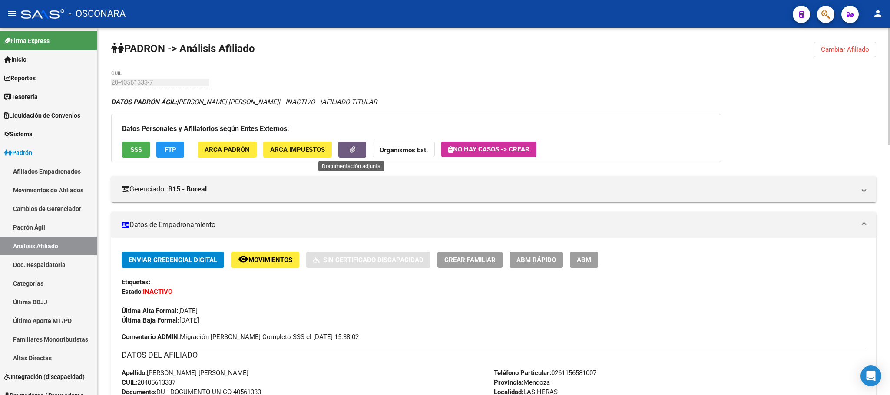
click at [356, 148] on button "button" at bounding box center [352, 150] width 28 height 16
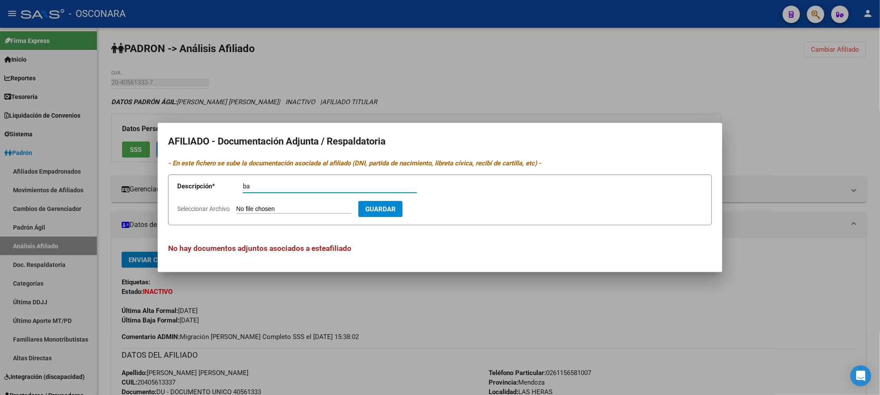
type input "b"
type input "[PERSON_NAME]"
click at [283, 204] on form "Descripción * Baja [PERSON_NAME] Descripción Seleccionar Archivo Guardar" at bounding box center [440, 200] width 544 height 51
click at [291, 210] on input "Seleccionar Archivo" at bounding box center [293, 209] width 115 height 8
type input "C:\fakepath\[PERSON_NAME].pdf"
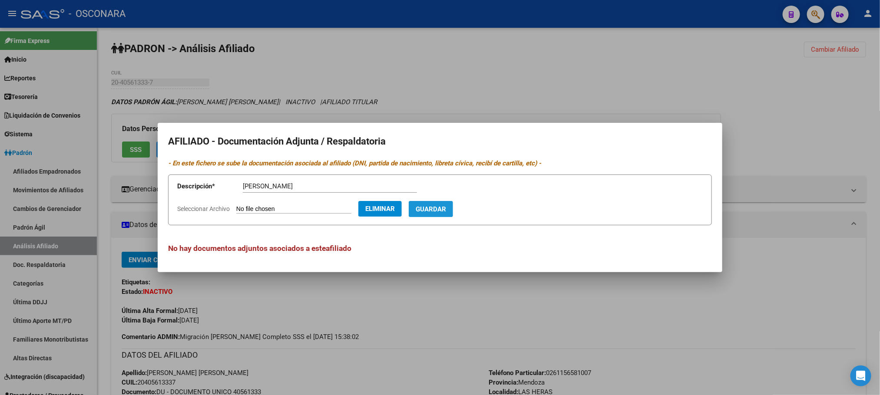
click at [446, 206] on span "Guardar" at bounding box center [431, 209] width 30 height 8
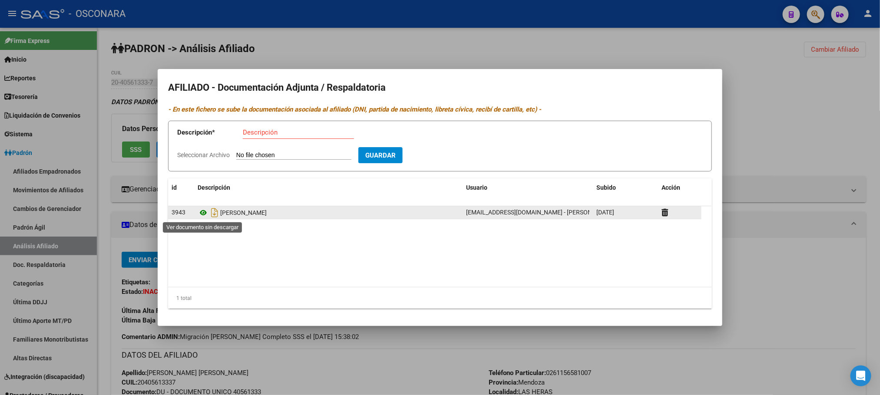
click at [204, 211] on icon at bounding box center [203, 213] width 11 height 10
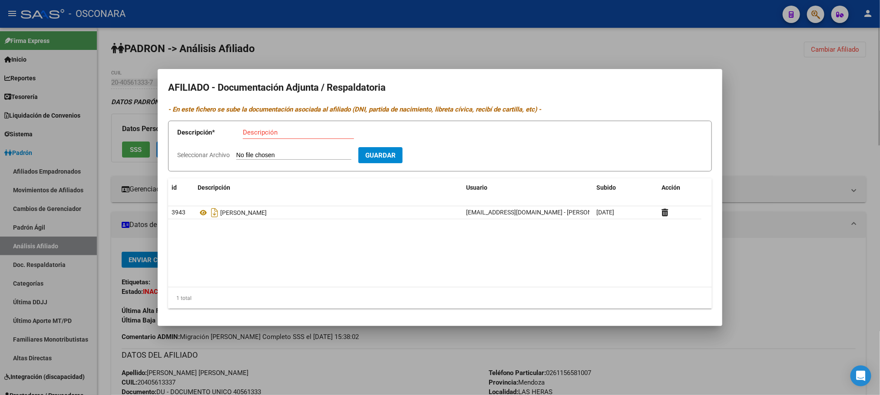
click at [360, 365] on div at bounding box center [440, 197] width 880 height 395
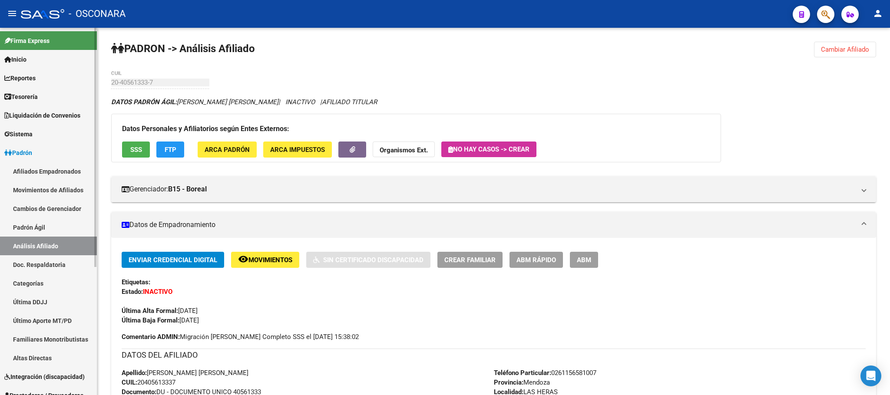
click at [52, 225] on link "Padrón Ágil" at bounding box center [48, 227] width 97 height 19
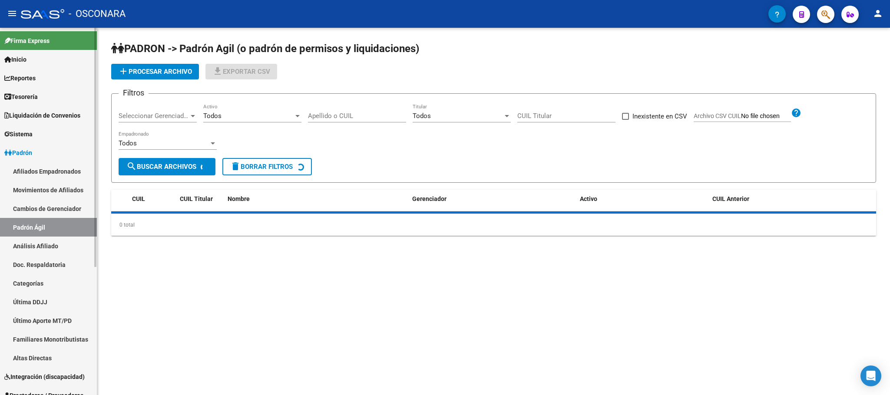
click at [46, 245] on link "Análisis Afiliado" at bounding box center [48, 246] width 97 height 19
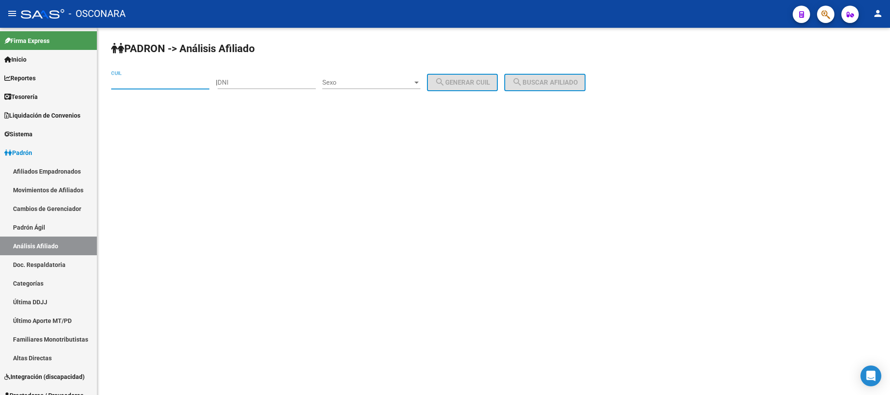
click at [183, 82] on input "CUIL" at bounding box center [160, 83] width 98 height 8
paste input "20-16559866-1"
type input "20-16559866-1"
click at [550, 75] on button "search Buscar afiliado" at bounding box center [544, 82] width 81 height 17
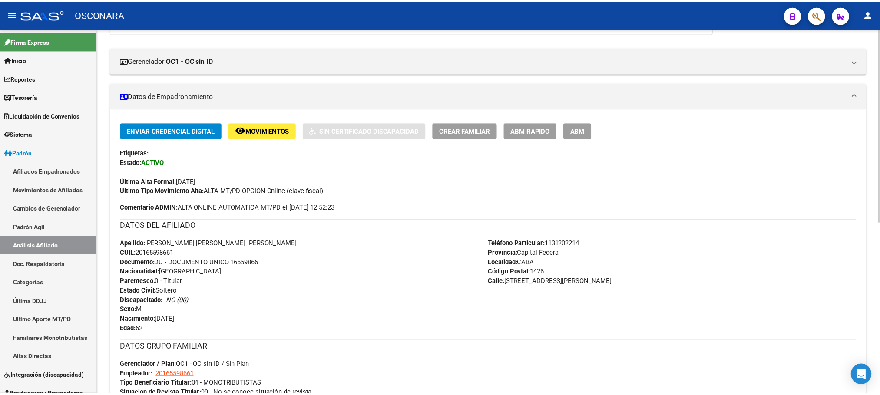
scroll to position [129, 0]
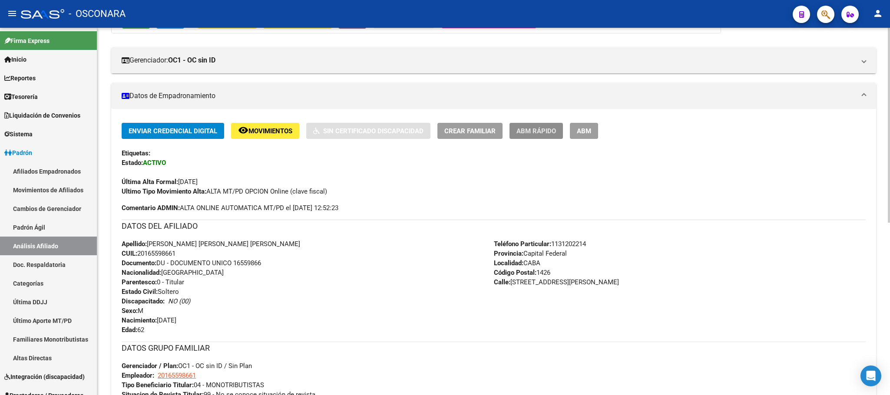
click at [541, 131] on span "ABM Rápido" at bounding box center [536, 131] width 40 height 8
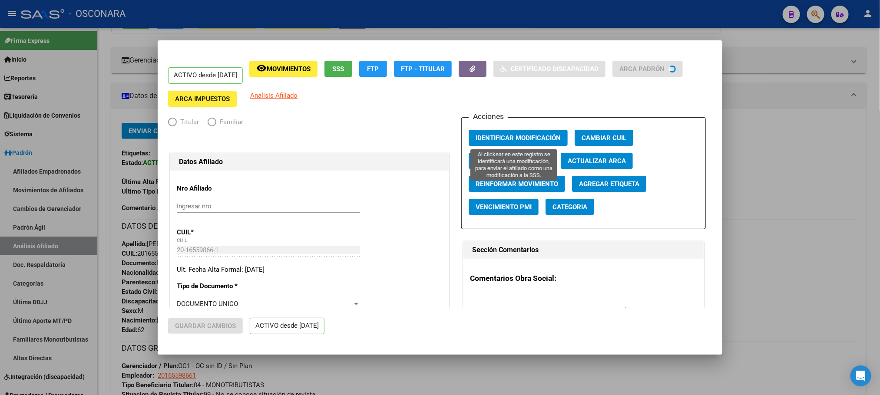
radio input "true"
type input "20-16559866-1"
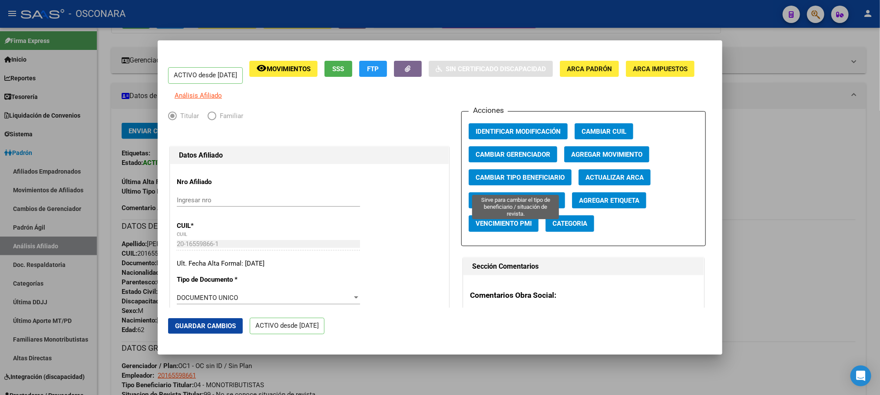
click at [546, 182] on span "Cambiar Tipo Beneficiario" at bounding box center [520, 178] width 89 height 8
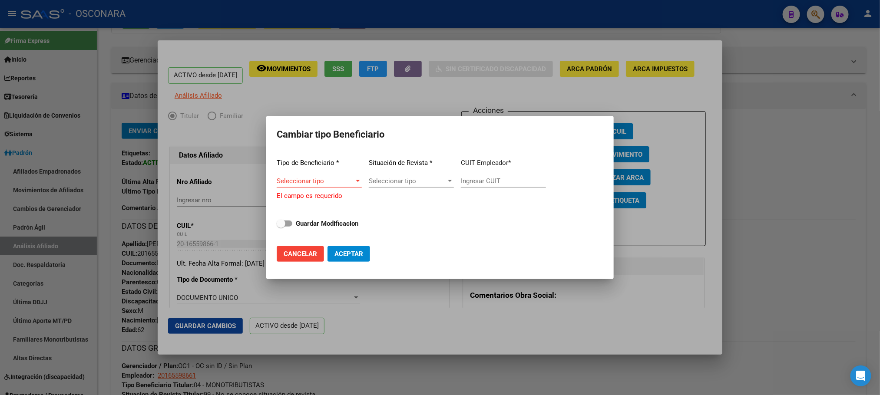
click at [619, 301] on div at bounding box center [440, 197] width 880 height 395
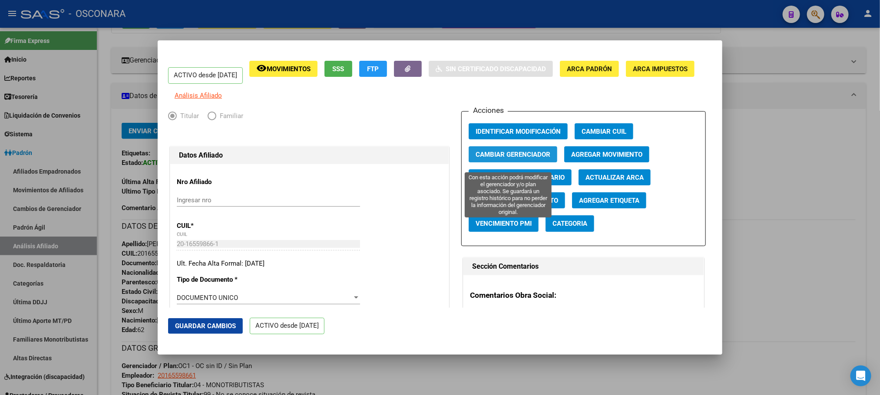
click at [519, 159] on span "Cambiar Gerenciador" at bounding box center [513, 155] width 75 height 8
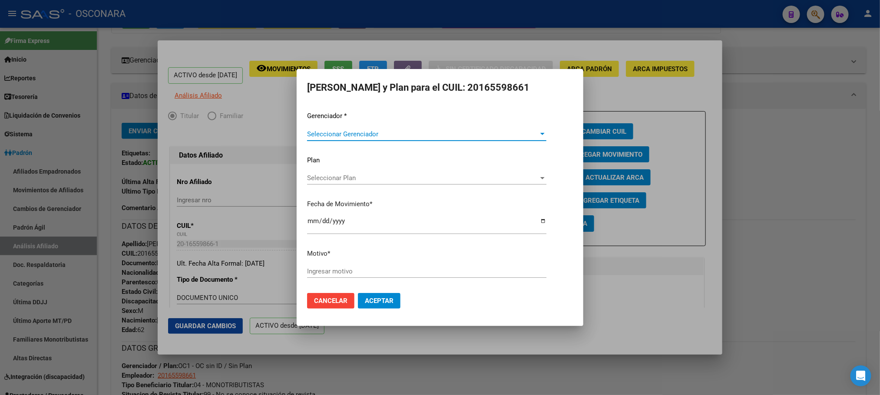
click at [464, 133] on span "Seleccionar Gerenciador" at bounding box center [423, 134] width 232 height 8
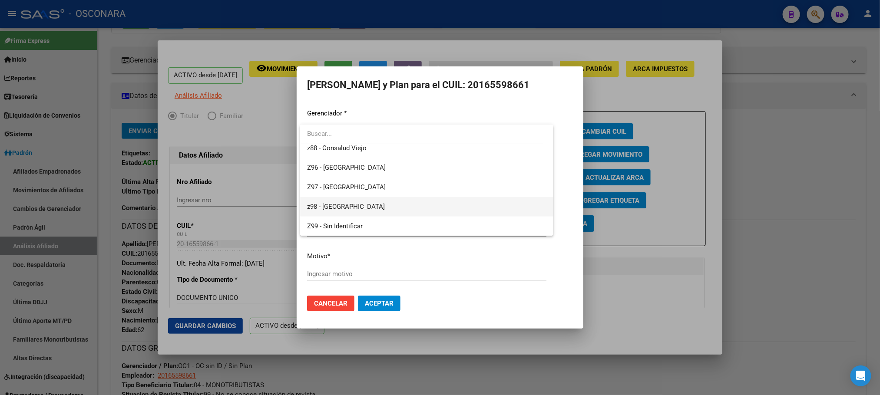
scroll to position [390, 0]
click at [364, 197] on span "V02 - Medicus" at bounding box center [426, 194] width 239 height 20
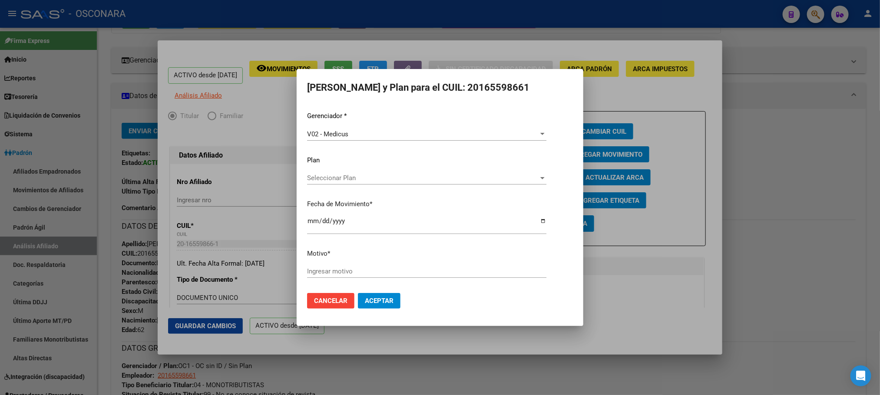
click at [369, 275] on div "Ingresar motivo" at bounding box center [426, 271] width 239 height 13
type input "Informo afiliado. Se corroboro con [PERSON_NAME]"
click at [316, 219] on input "[DATE]" at bounding box center [426, 225] width 239 height 14
type input "[DATE]"
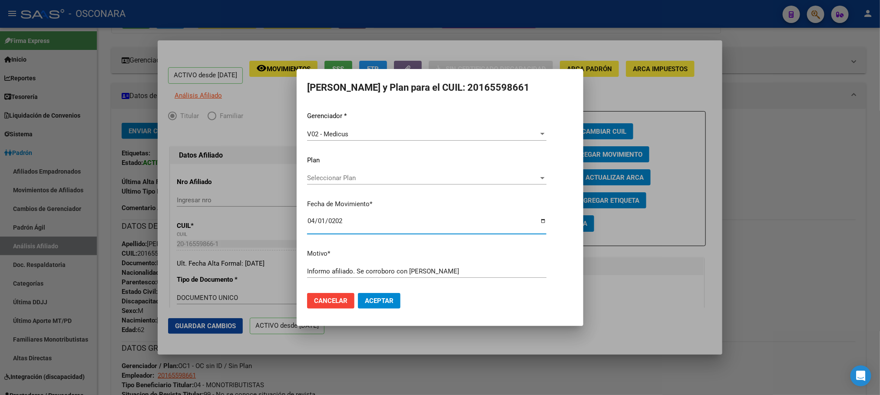
click at [386, 298] on span "Aceptar" at bounding box center [379, 301] width 29 height 8
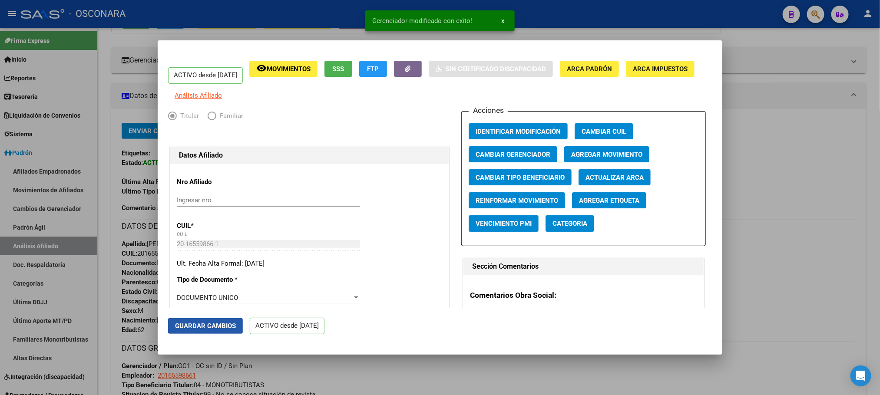
click at [238, 322] on button "Guardar Cambios" at bounding box center [205, 326] width 75 height 16
click at [816, 223] on div at bounding box center [440, 197] width 880 height 395
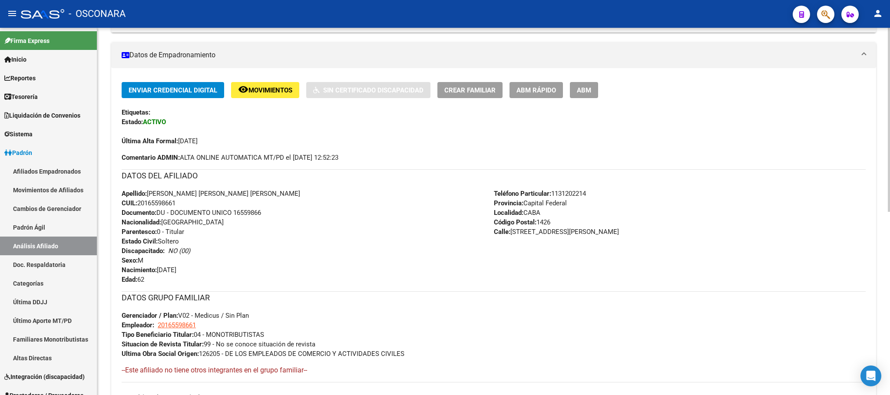
scroll to position [0, 0]
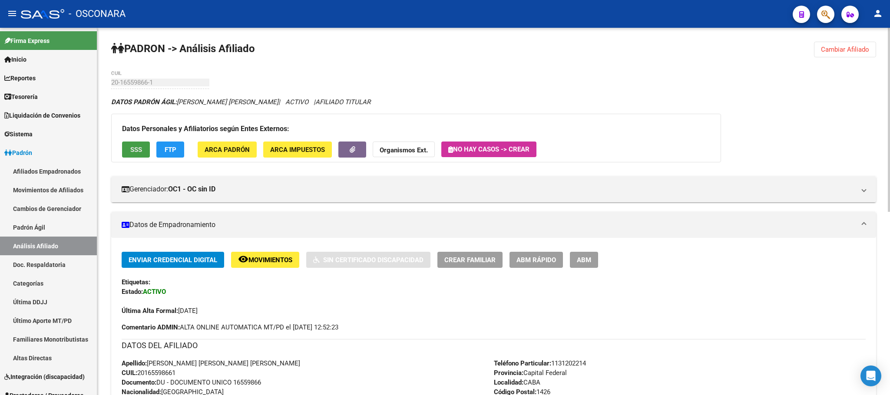
click at [142, 148] on button "SSS" at bounding box center [136, 150] width 28 height 16
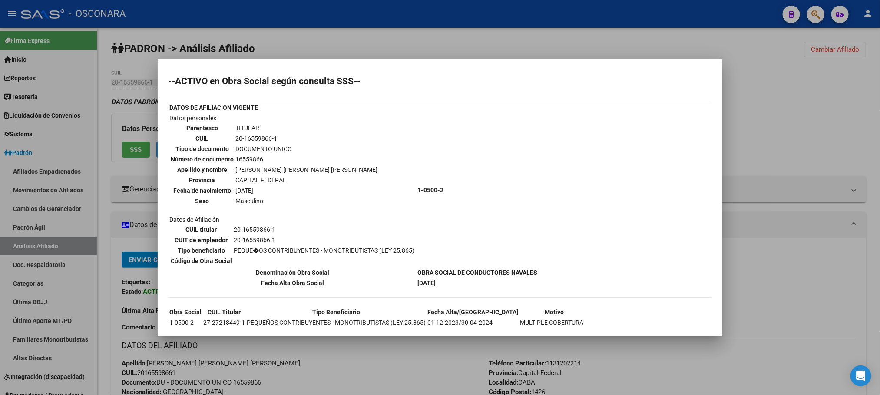
click at [760, 322] on div at bounding box center [440, 197] width 880 height 395
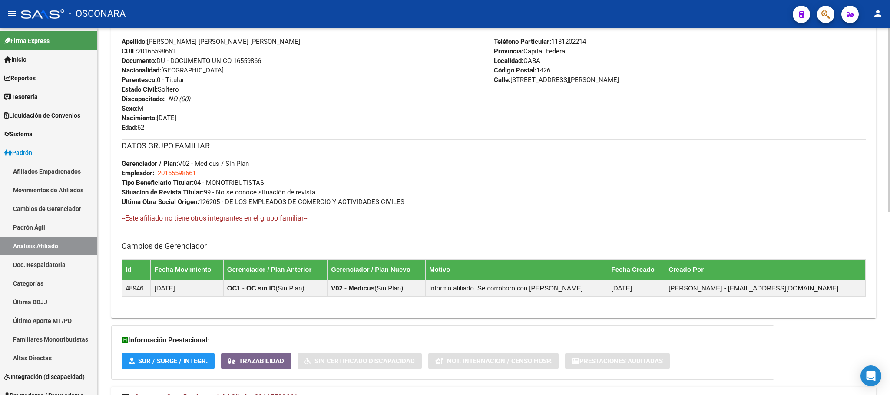
scroll to position [366, 0]
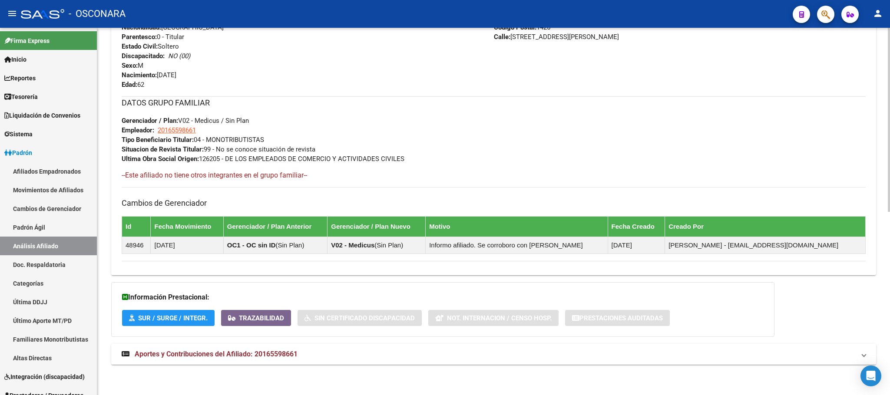
click at [270, 351] on span "Aportes y Contribuciones del Afiliado: 20165598661" at bounding box center [216, 354] width 163 height 8
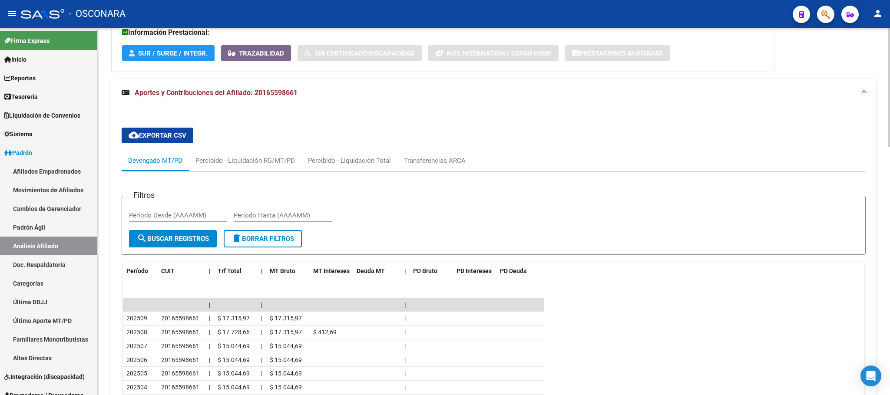
scroll to position [497, 0]
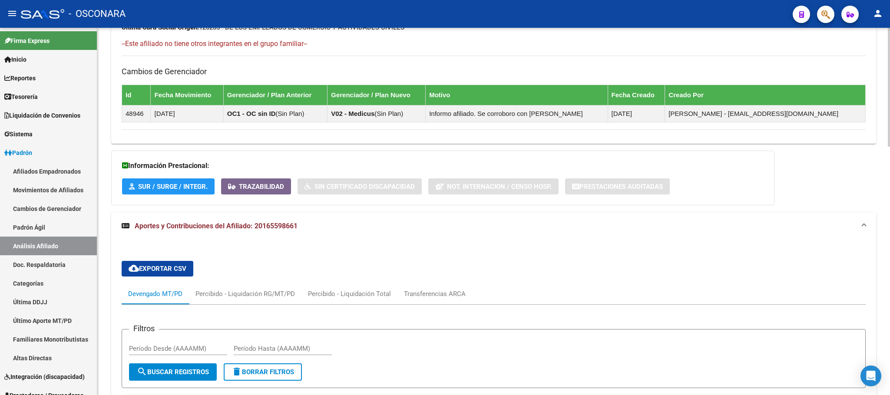
click at [180, 271] on span "cloud_download Exportar CSV" at bounding box center [158, 269] width 58 height 8
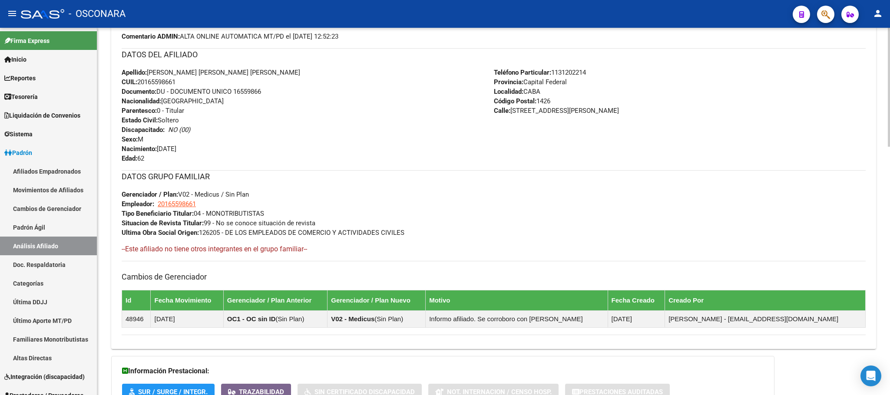
scroll to position [456, 0]
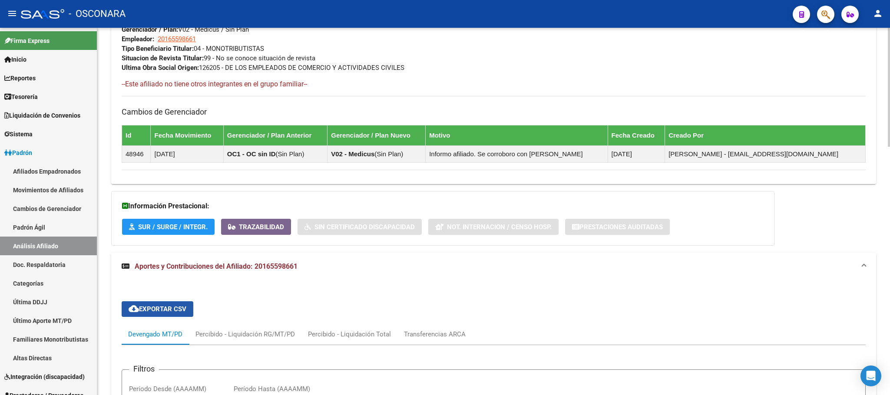
click at [170, 313] on span "cloud_download Exportar CSV" at bounding box center [158, 309] width 58 height 8
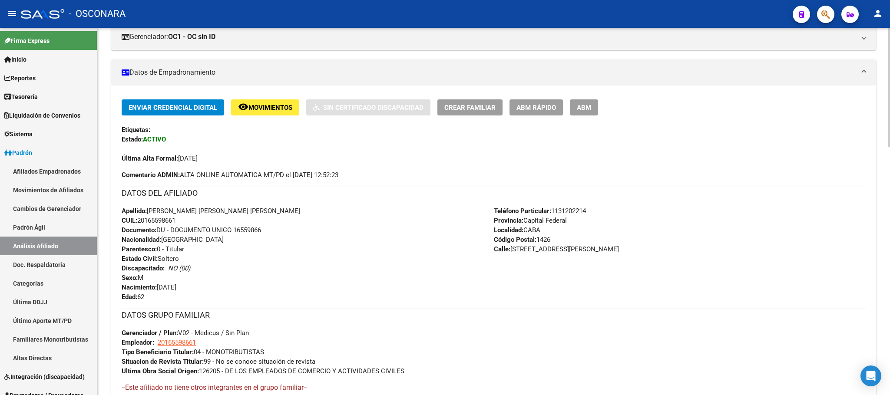
scroll to position [0, 0]
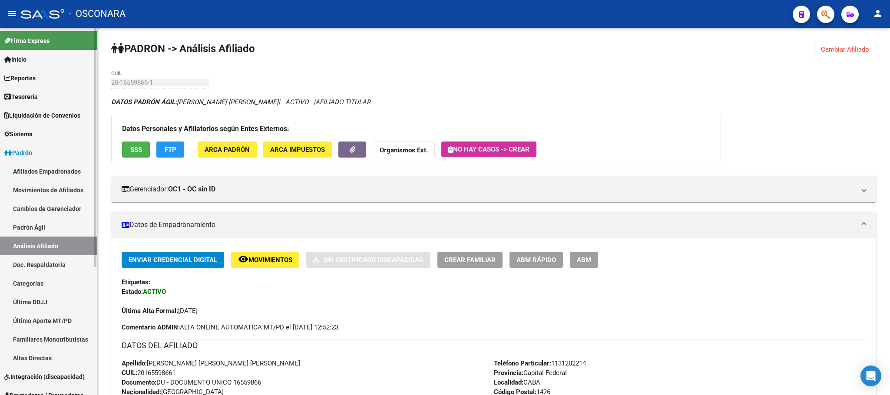
click at [63, 232] on link "Padrón Ágil" at bounding box center [48, 227] width 97 height 19
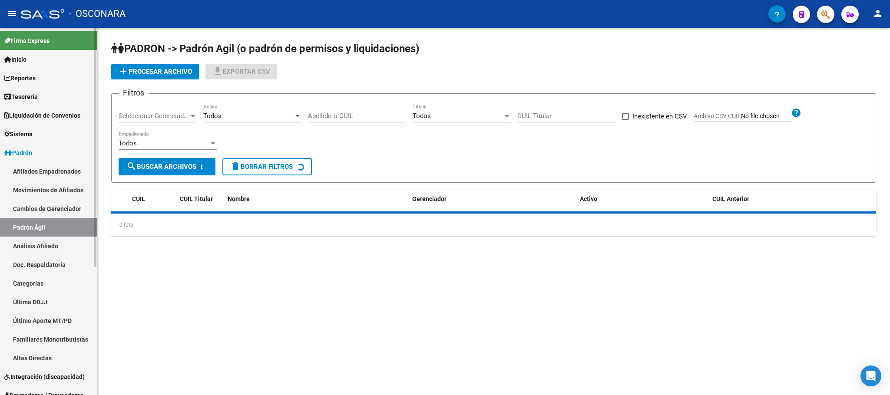
click at [63, 245] on link "Análisis Afiliado" at bounding box center [48, 246] width 97 height 19
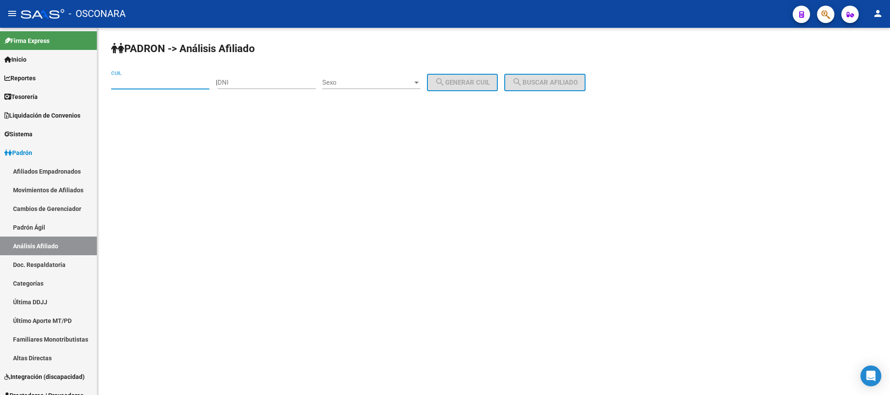
click at [159, 85] on input "CUIL" at bounding box center [160, 83] width 98 height 8
paste input "20-35857070-5"
type input "20-35857070-5"
click at [562, 80] on span "search Buscar afiliado" at bounding box center [545, 83] width 66 height 8
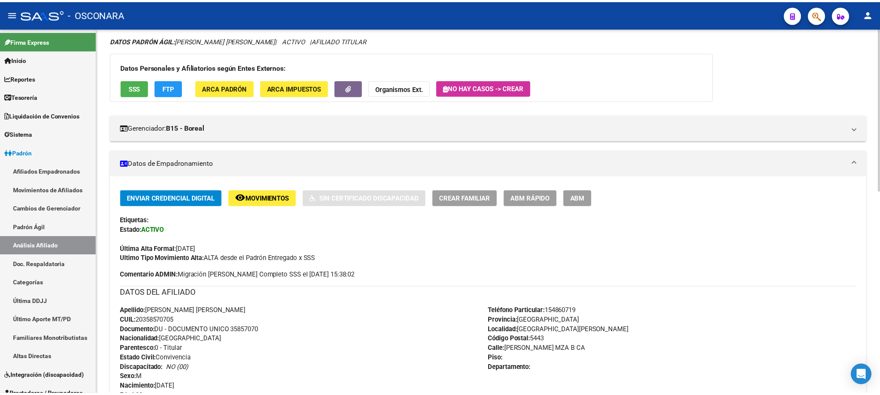
scroll to position [132, 0]
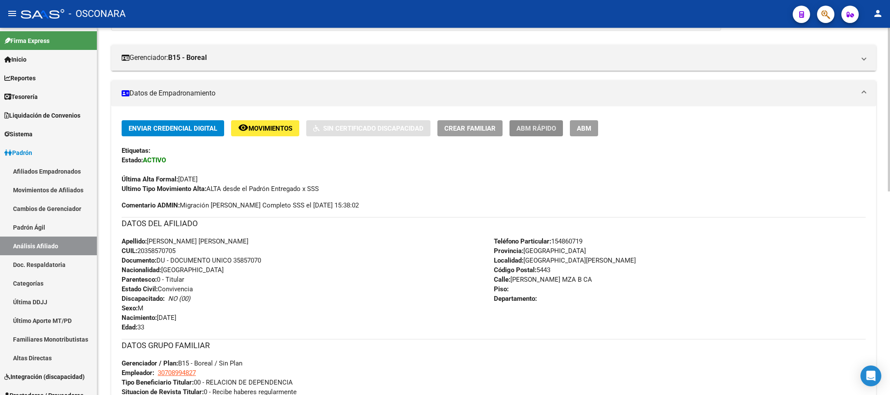
click at [541, 132] on span "ABM Rápido" at bounding box center [536, 129] width 40 height 8
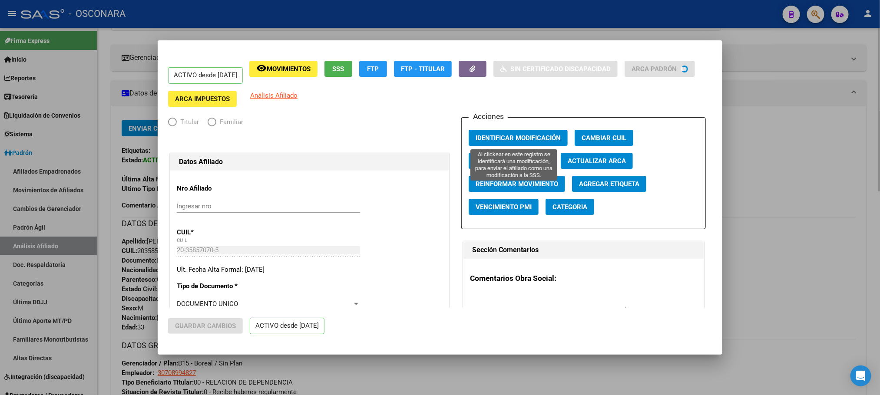
radio input "true"
type input "30-70899482-7"
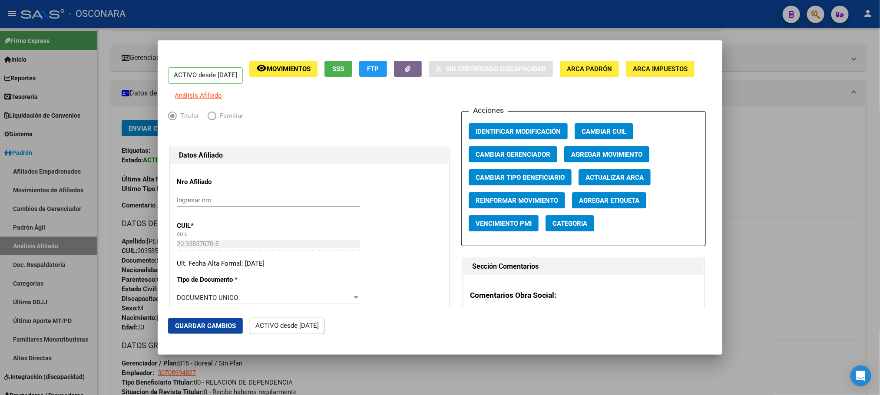
click at [351, 63] on button "SSS" at bounding box center [338, 69] width 28 height 16
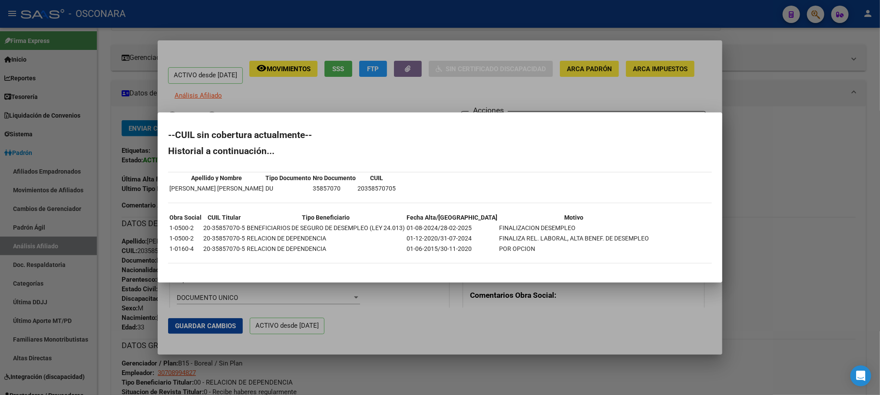
click at [410, 326] on div at bounding box center [440, 197] width 880 height 395
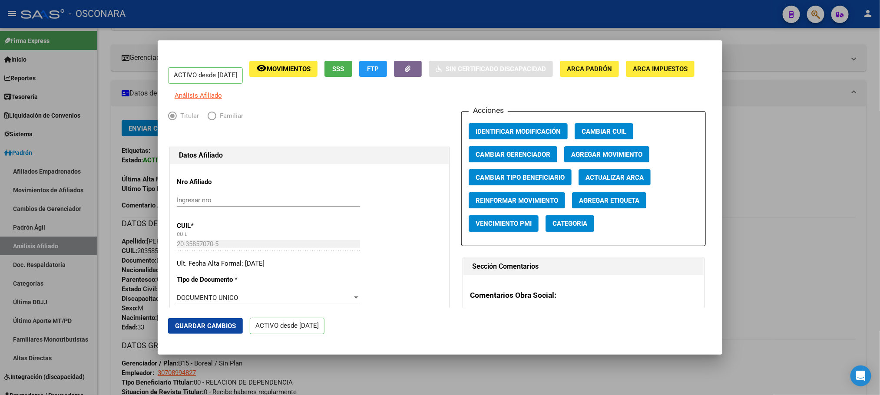
click at [379, 69] on span "FTP" at bounding box center [373, 69] width 12 height 8
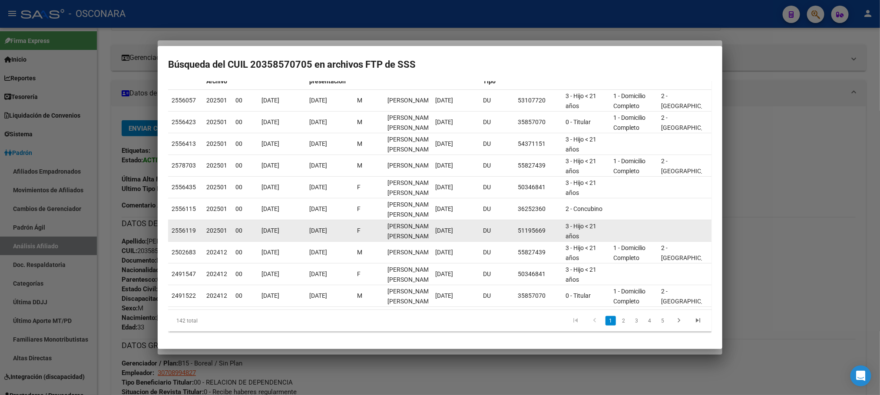
scroll to position [0, 0]
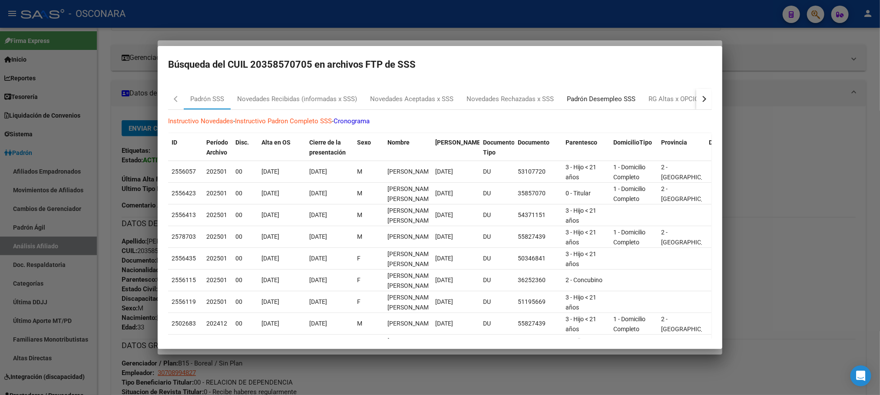
click at [613, 99] on div "Padrón Desempleo SSS" at bounding box center [601, 99] width 69 height 10
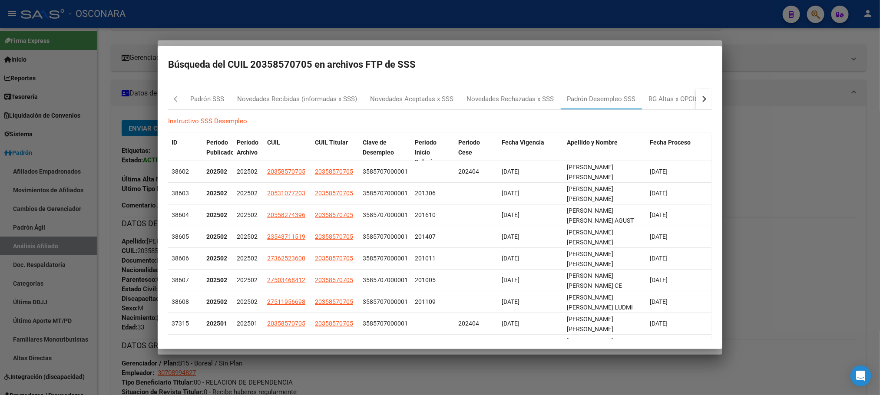
click at [808, 152] on div at bounding box center [440, 197] width 880 height 395
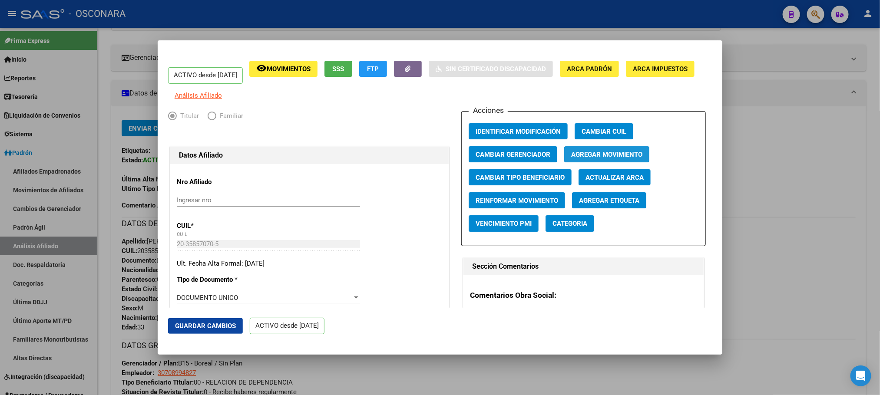
click at [622, 157] on span "Agregar Movimiento" at bounding box center [606, 155] width 71 height 8
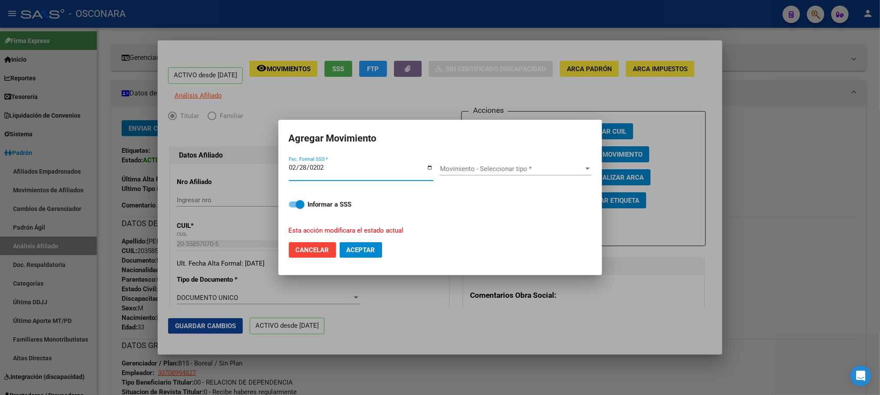
type input "[DATE]"
click at [579, 169] on span "Movimiento - Seleccionar tipo *" at bounding box center [512, 169] width 144 height 8
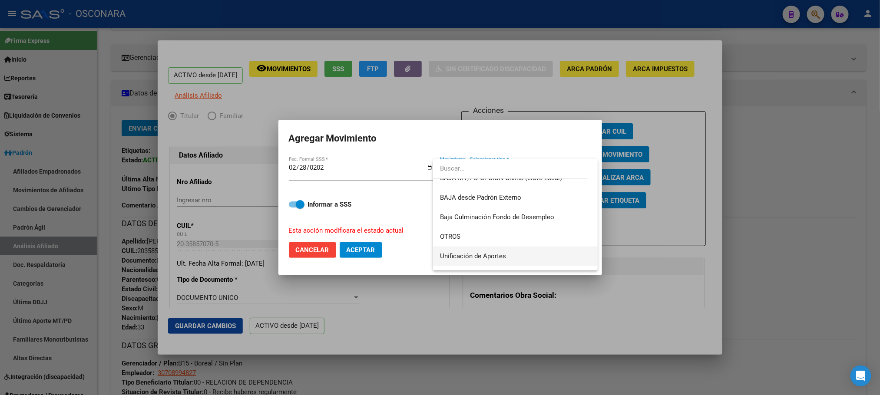
scroll to position [566, 0]
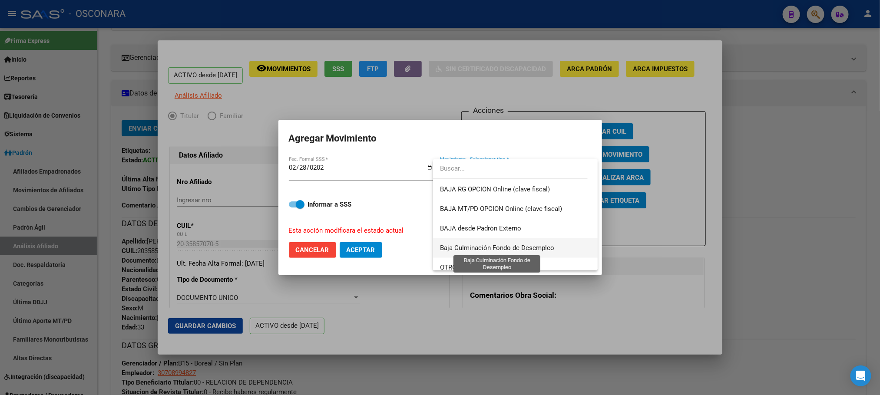
click at [537, 249] on span "Baja Culminación Fondo de Desempleo" at bounding box center [497, 248] width 114 height 8
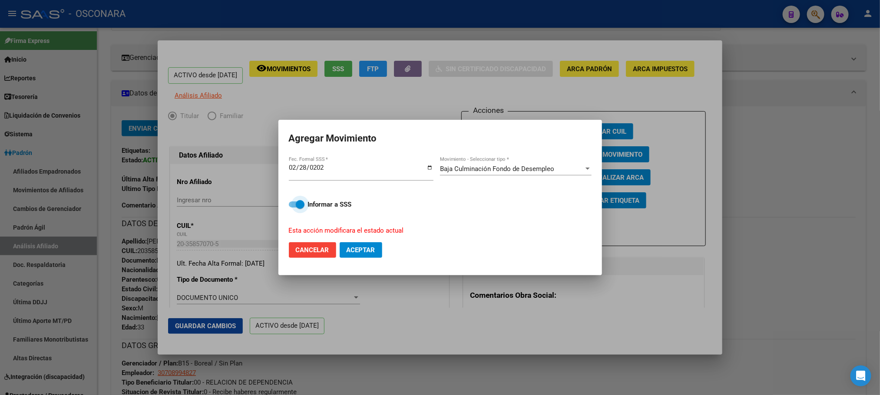
click at [289, 206] on span at bounding box center [297, 205] width 16 height 6
click at [293, 208] on input "Informar a SSS" at bounding box center [293, 208] width 0 height 0
checkbox input "false"
click at [356, 249] on span "Aceptar" at bounding box center [361, 250] width 29 height 8
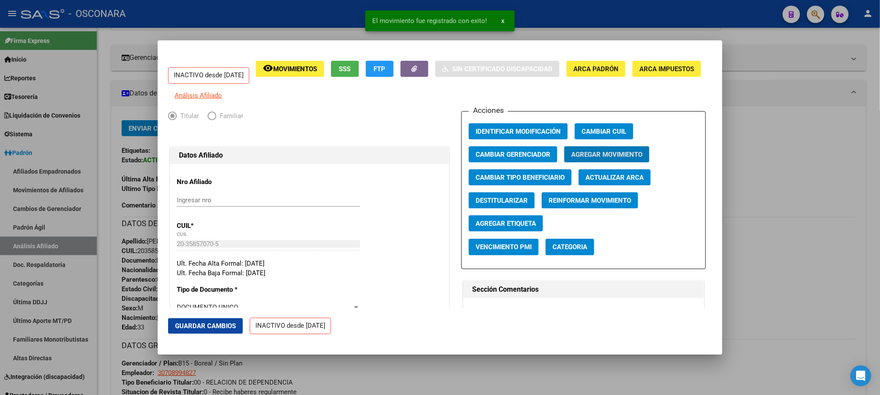
click at [231, 324] on span "Guardar Cambios" at bounding box center [205, 326] width 61 height 8
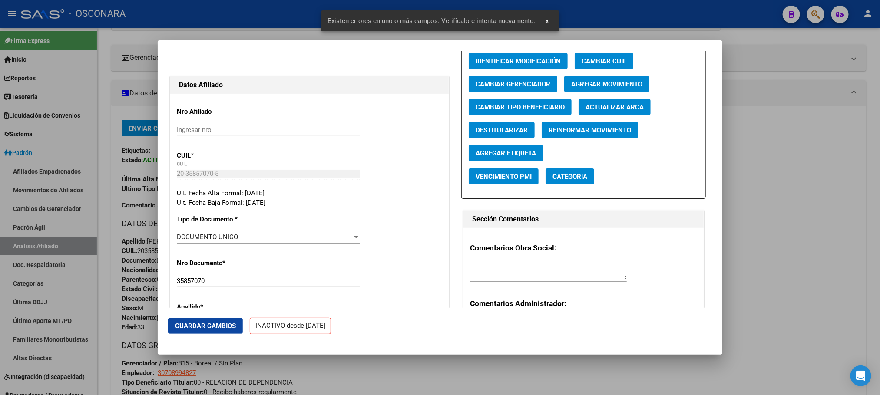
scroll to position [195, 0]
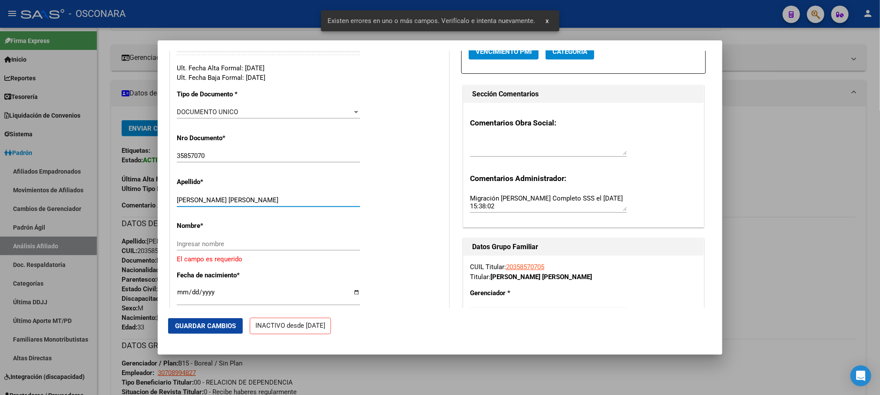
drag, startPoint x: 208, startPoint y: 208, endPoint x: 244, endPoint y: 209, distance: 36.1
click at [244, 204] on input "[PERSON_NAME] [PERSON_NAME]" at bounding box center [268, 200] width 183 height 8
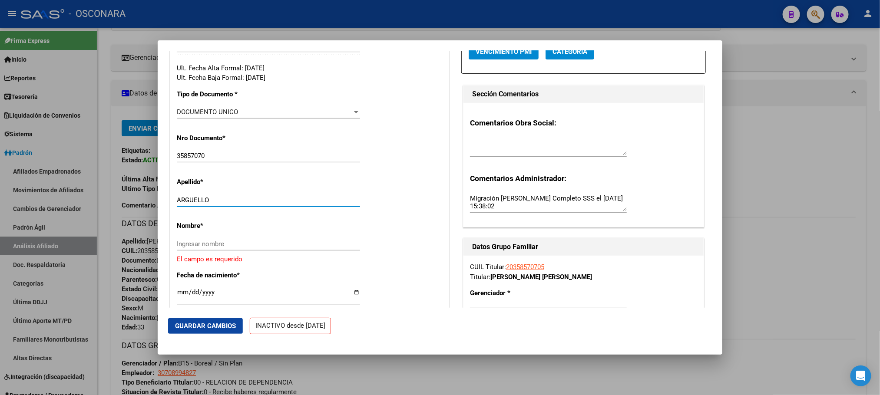
type input "ARGUELLO"
paste input "[PERSON_NAME] [PERSON_NAME]"
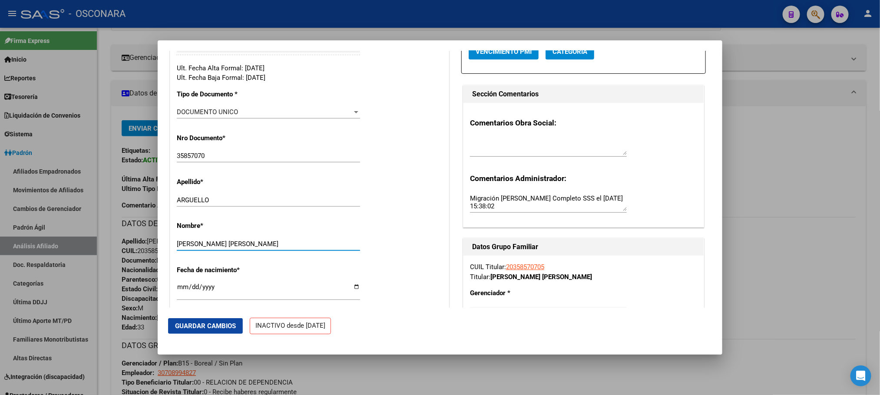
type input "[PERSON_NAME] [PERSON_NAME]"
click at [241, 319] on button "Guardar Cambios" at bounding box center [205, 326] width 75 height 16
click at [204, 322] on span "Guardar Cambios" at bounding box center [205, 326] width 61 height 8
click at [311, 365] on div at bounding box center [440, 197] width 880 height 395
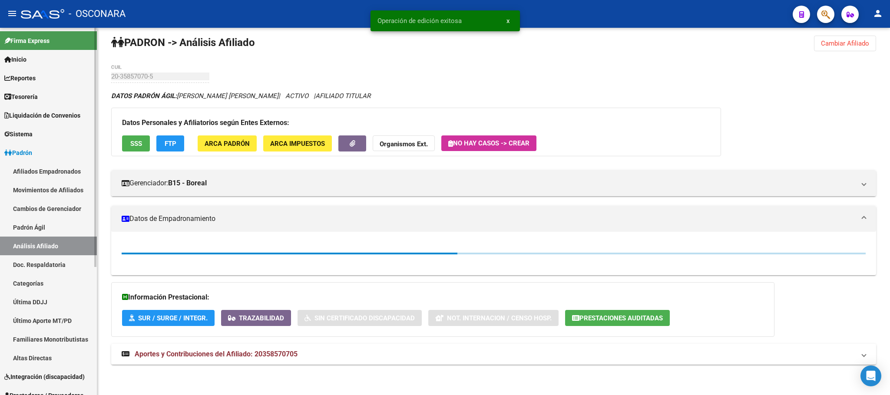
scroll to position [132, 0]
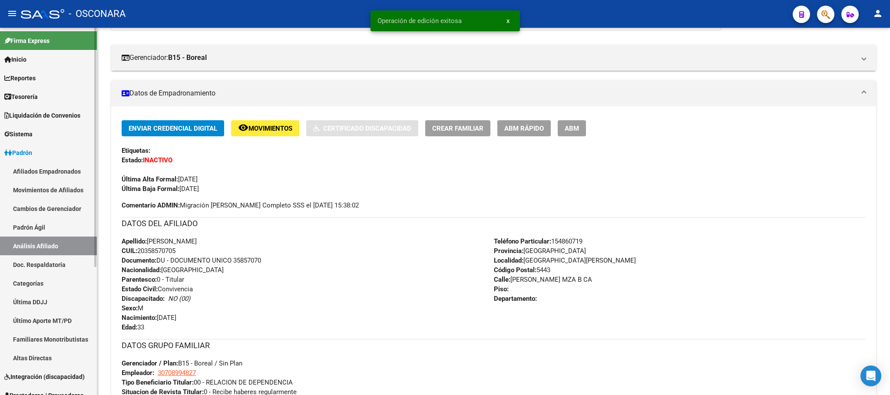
click at [24, 229] on link "Padrón Ágil" at bounding box center [48, 227] width 97 height 19
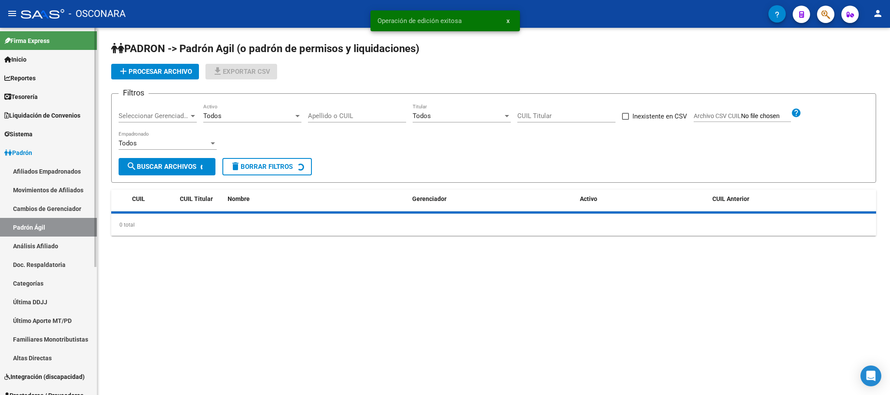
click at [38, 256] on link "Doc. Respaldatoria" at bounding box center [48, 264] width 97 height 19
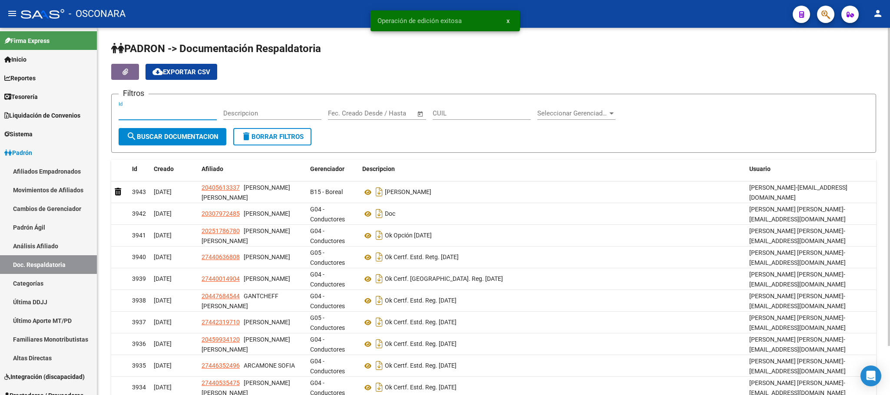
click at [139, 110] on input "Id" at bounding box center [168, 113] width 98 height 8
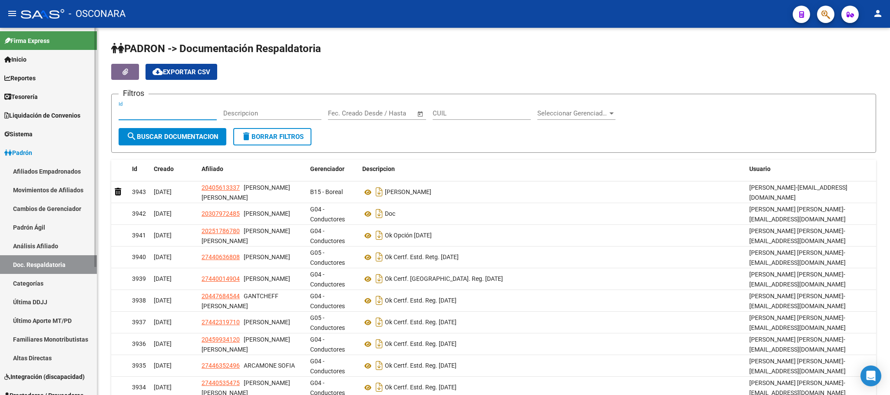
click at [32, 152] on span "Padrón" at bounding box center [18, 153] width 28 height 10
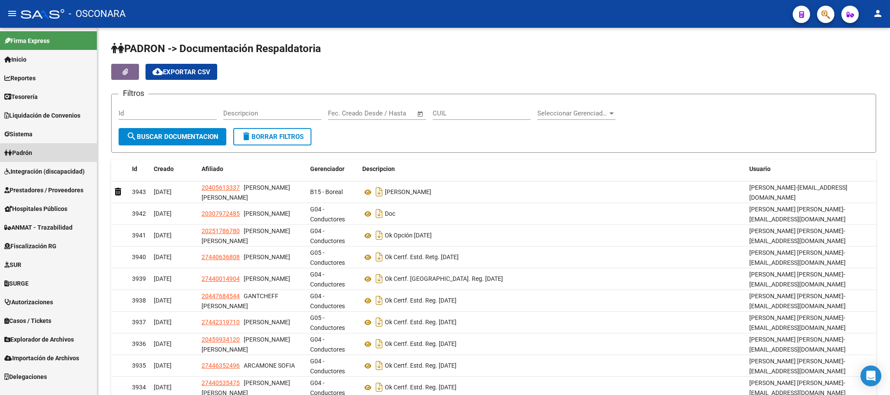
click at [29, 148] on span "Padrón" at bounding box center [18, 153] width 28 height 10
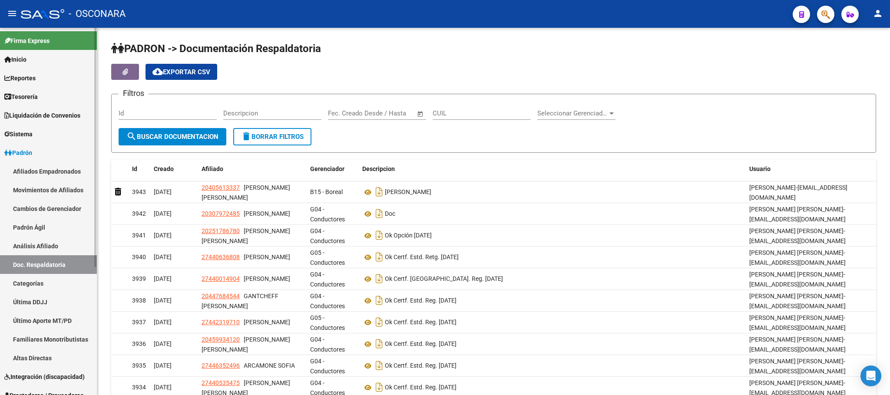
click at [34, 223] on link "Padrón Ágil" at bounding box center [48, 227] width 97 height 19
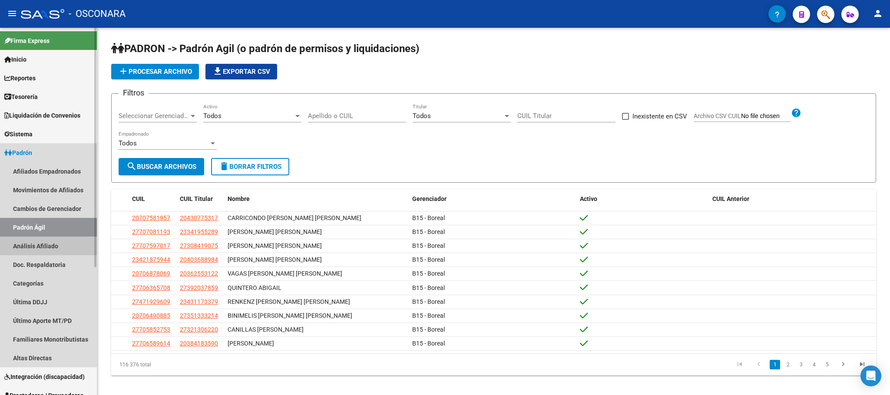
click at [54, 242] on link "Análisis Afiliado" at bounding box center [48, 246] width 97 height 19
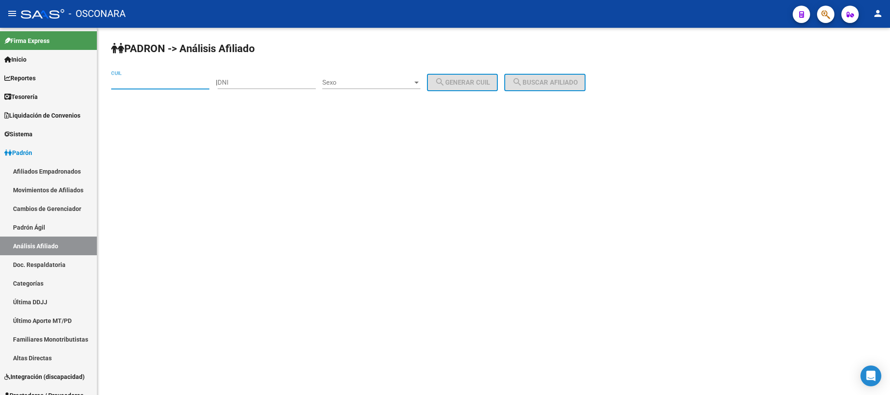
click at [143, 83] on input "CUIL" at bounding box center [160, 83] width 98 height 8
paste input "20-44248921-2"
type input "20-44248921-2"
click at [579, 78] on button "search Buscar afiliado" at bounding box center [544, 82] width 81 height 17
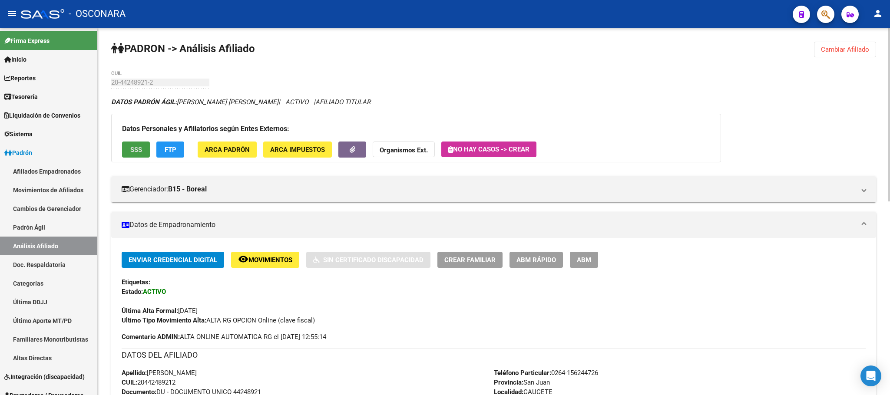
click at [142, 144] on button "SSS" at bounding box center [136, 150] width 28 height 16
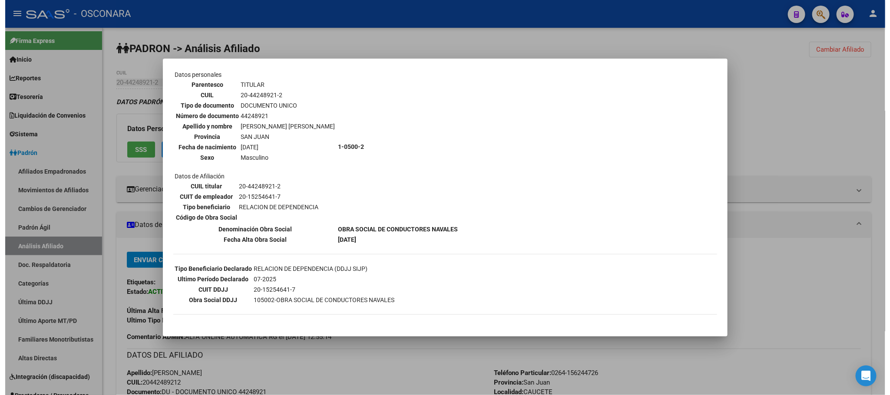
scroll to position [106, 0]
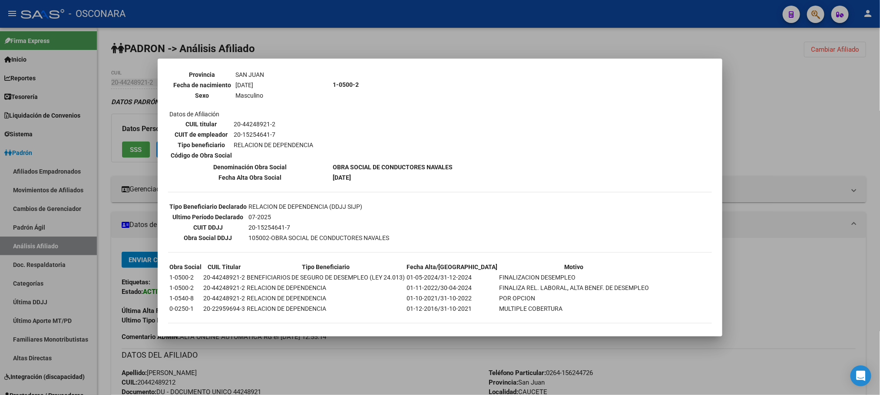
click at [342, 358] on div at bounding box center [440, 197] width 880 height 395
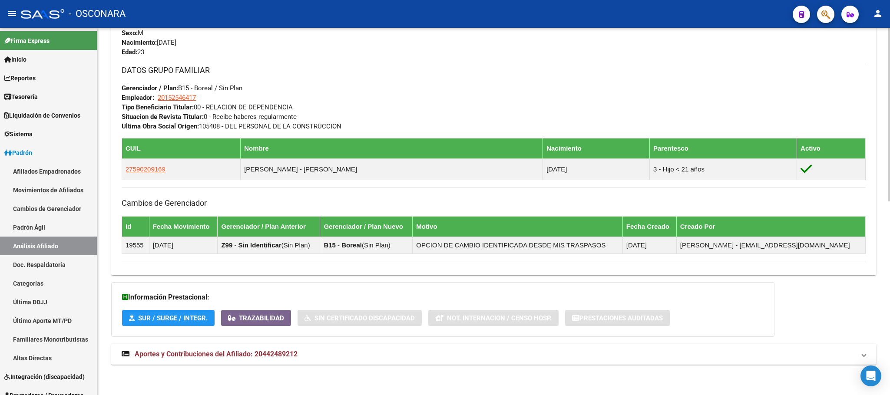
drag, startPoint x: 269, startPoint y: 356, endPoint x: 274, endPoint y: 347, distance: 10.3
click at [268, 355] on span "Aportes y Contribuciones del Afiliado: 20442489212" at bounding box center [216, 354] width 163 height 8
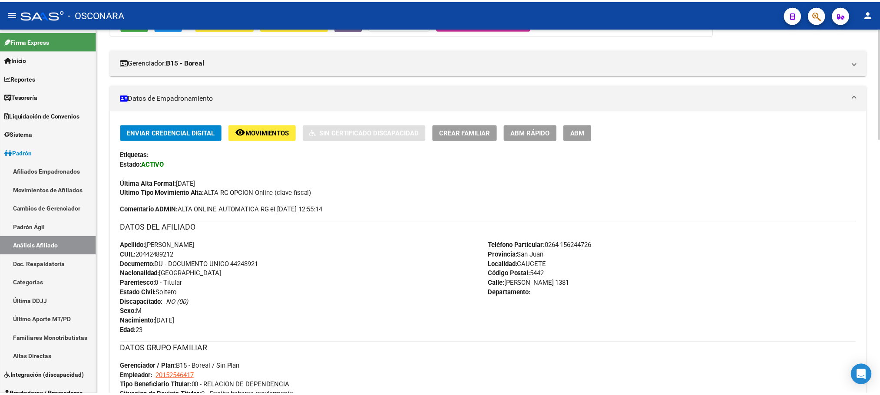
scroll to position [0, 0]
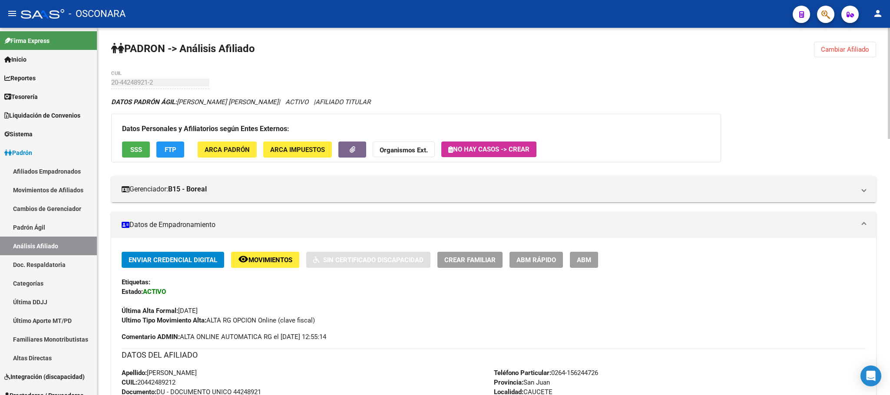
click at [170, 151] on span "FTP" at bounding box center [171, 150] width 12 height 8
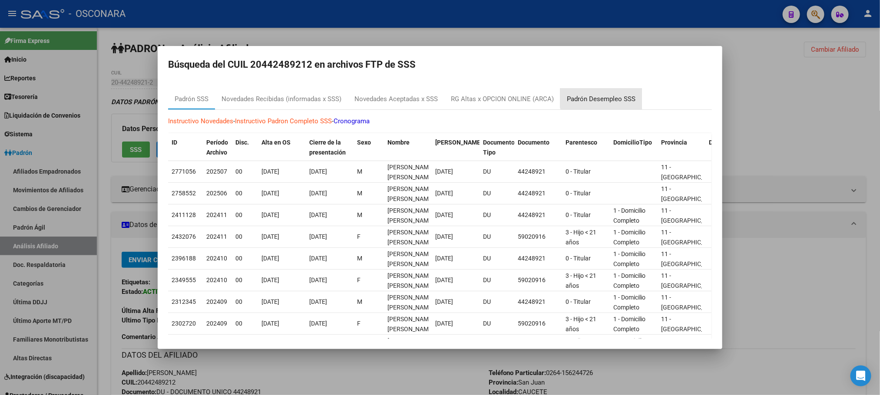
click at [601, 93] on div "Padrón Desempleo SSS" at bounding box center [601, 99] width 82 height 21
